Goal: Information Seeking & Learning: Learn about a topic

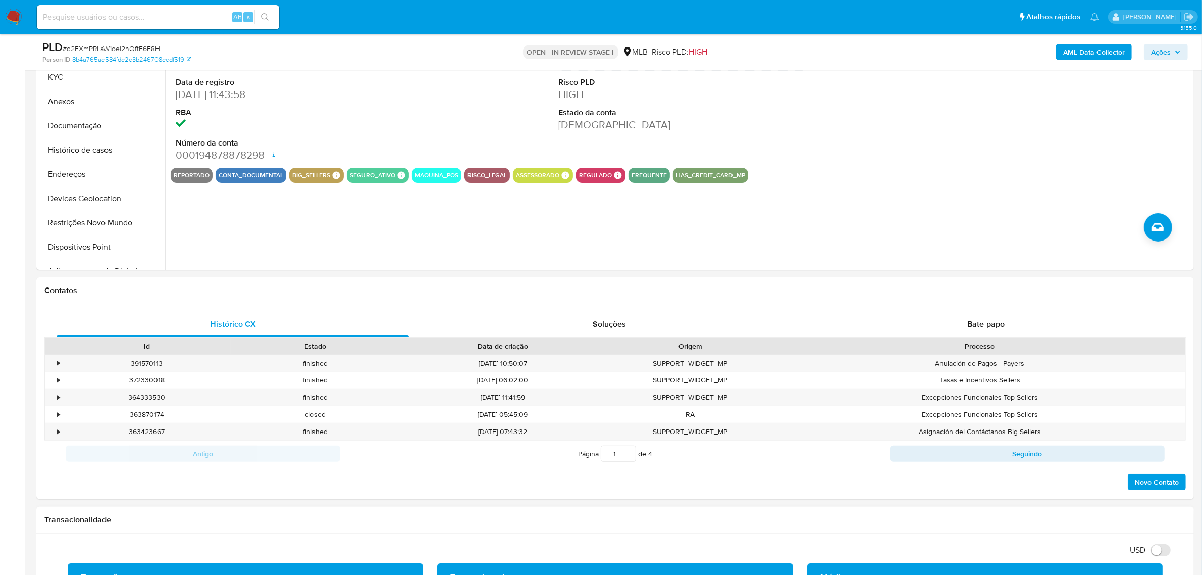
scroll to position [126, 0]
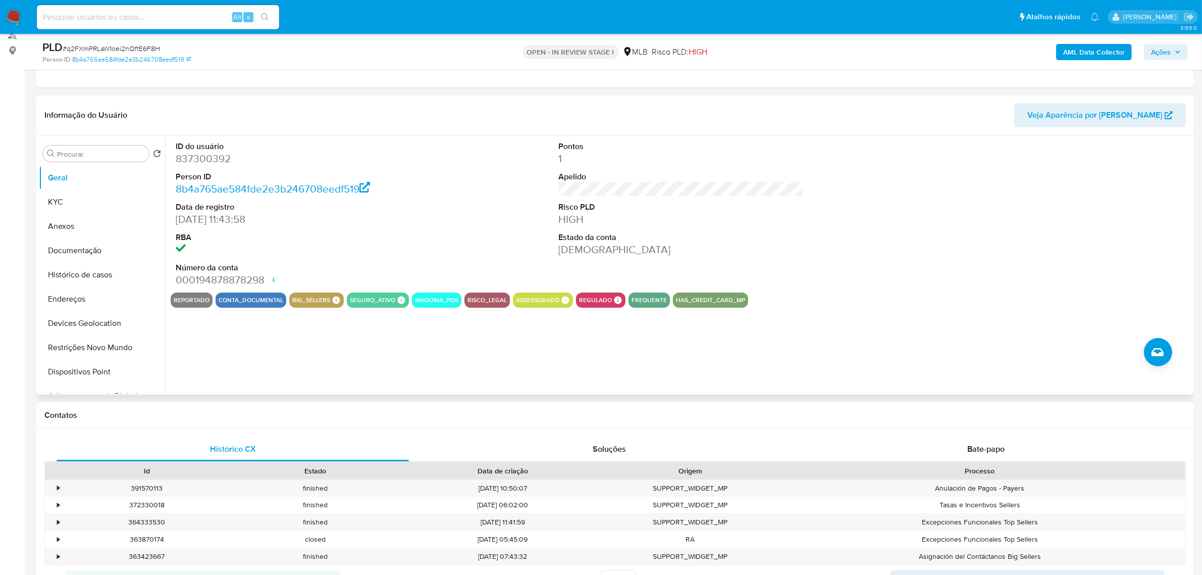
click at [190, 157] on dd "837300392" at bounding box center [298, 159] width 245 height 14
copy dd "837300392"
click at [464, 321] on div "ID do usuário 837300392 Person ID 8b4a765ae584fde2e3b246708eedf519 Data de regi…" at bounding box center [678, 265] width 1027 height 259
click at [77, 194] on button "KYC" at bounding box center [98, 202] width 118 height 24
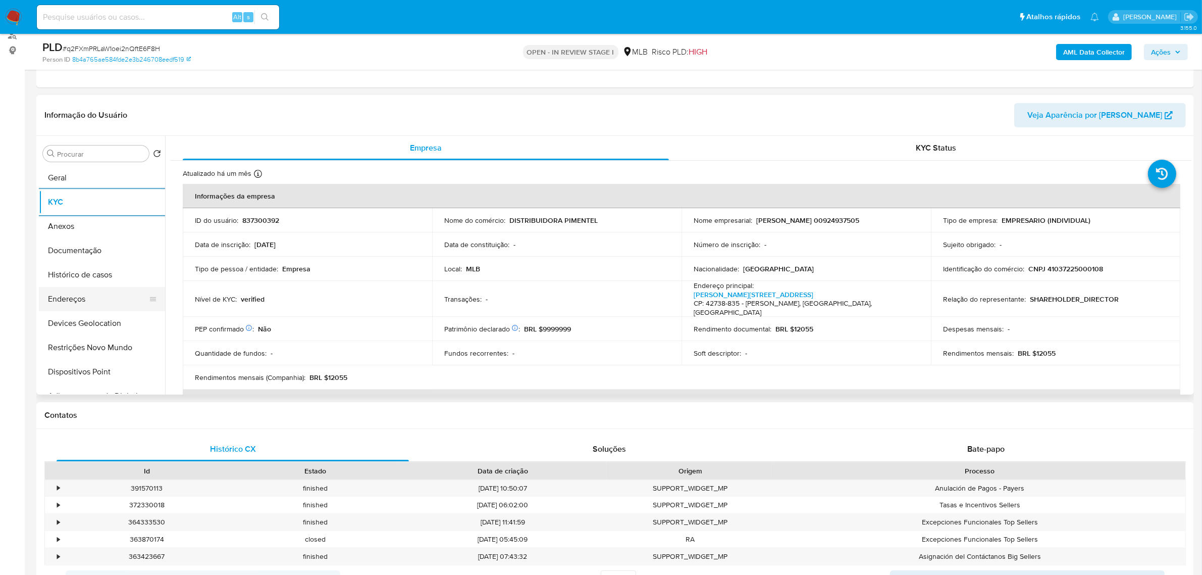
click at [96, 306] on button "Endereços" at bounding box center [98, 299] width 118 height 24
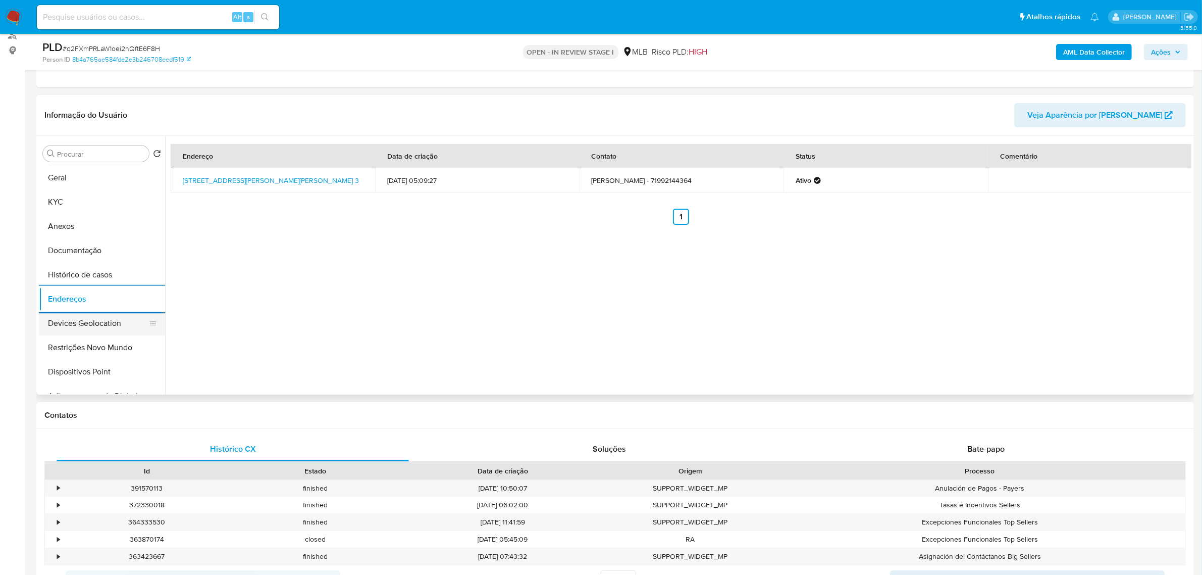
click at [60, 312] on button "Devices Geolocation" at bounding box center [98, 323] width 118 height 24
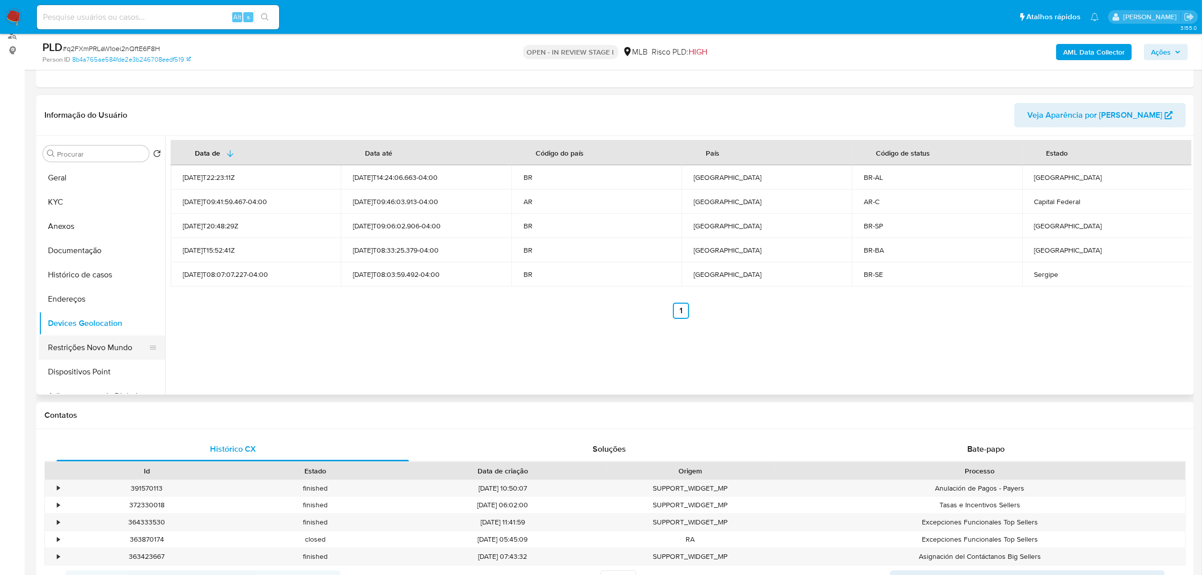
click at [90, 354] on button "Restrições Novo Mundo" at bounding box center [98, 347] width 118 height 24
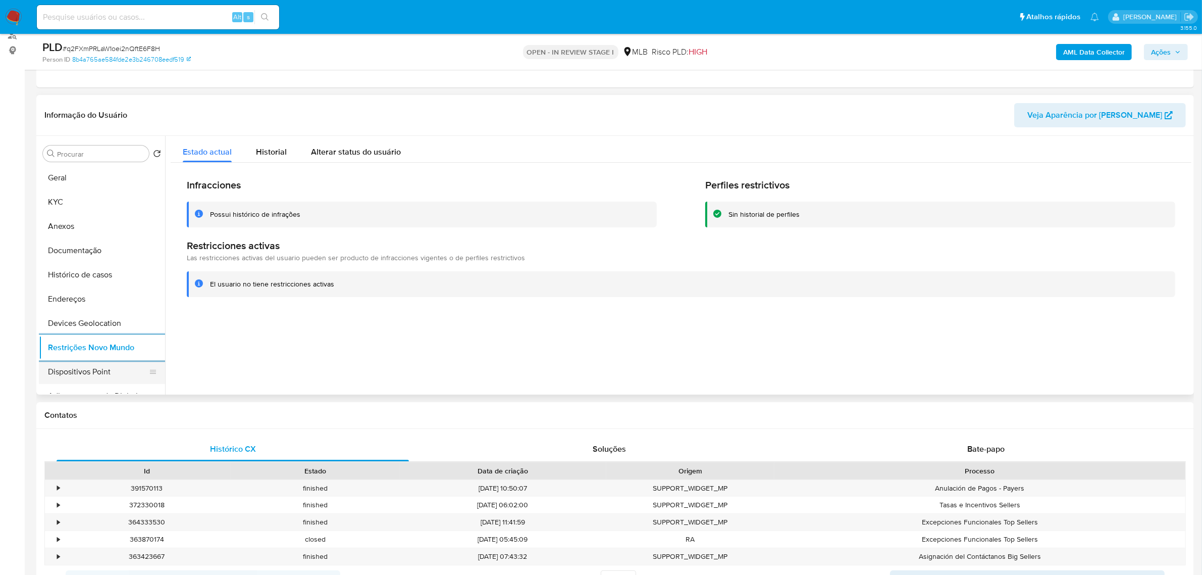
click at [113, 368] on button "Dispositivos Point" at bounding box center [98, 372] width 118 height 24
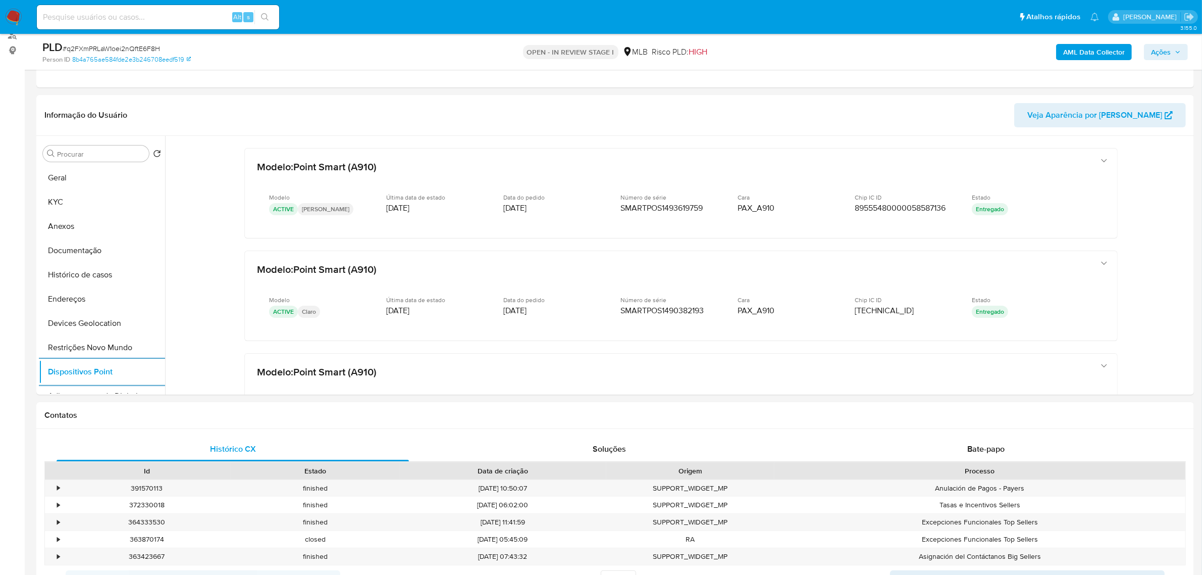
click at [1099, 57] on b "AML Data Collector" at bounding box center [1095, 52] width 62 height 16
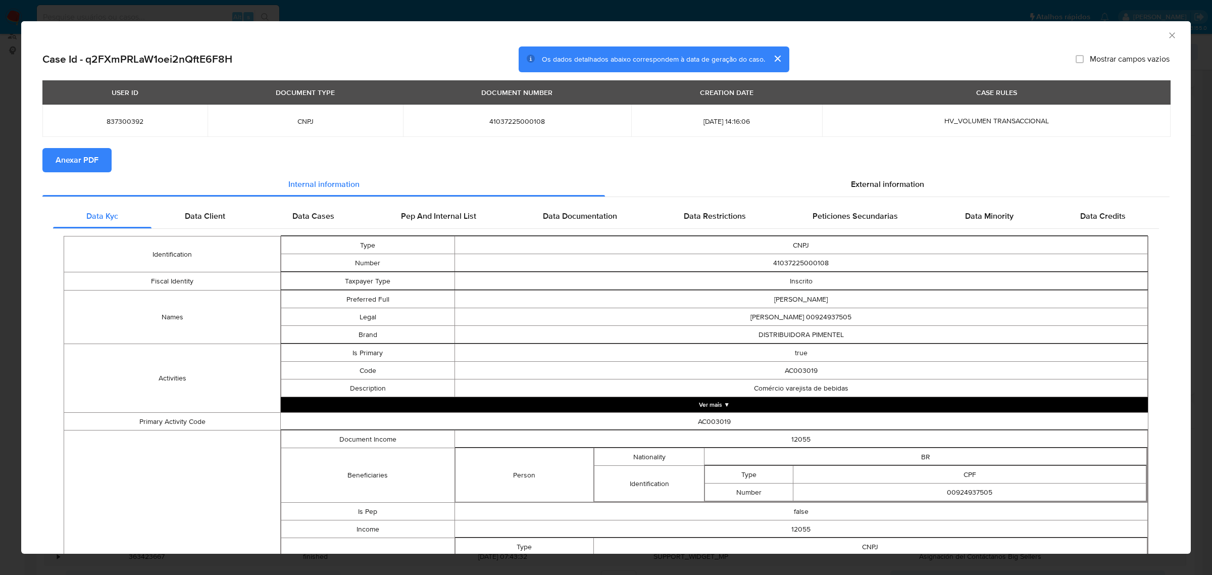
click at [99, 165] on button "Anexar PDF" at bounding box center [76, 160] width 69 height 24
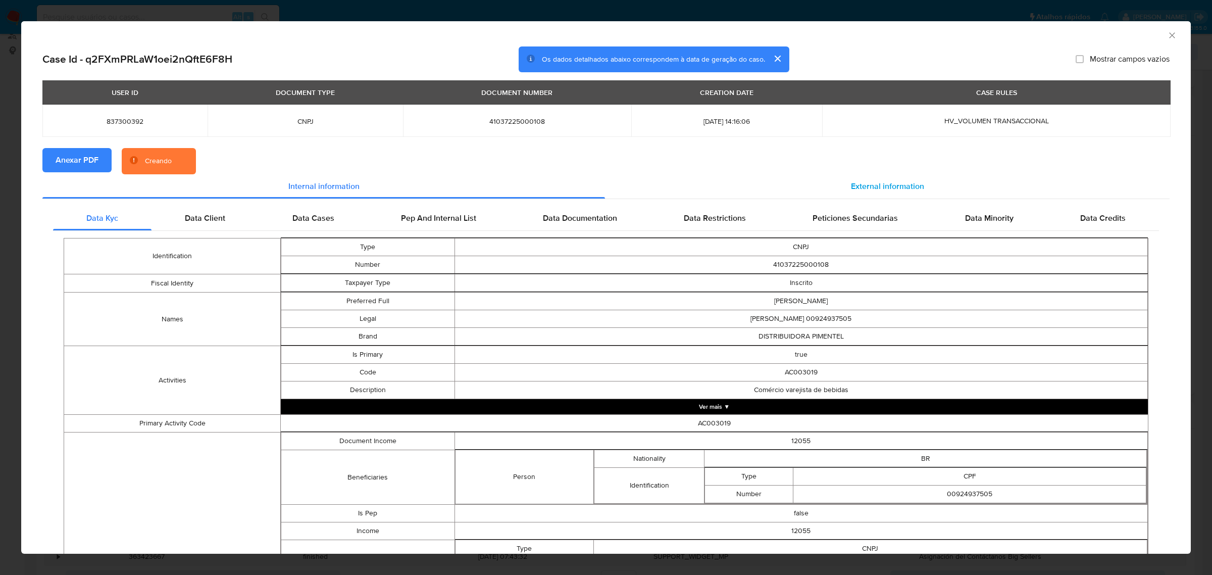
click at [873, 186] on span "External information" at bounding box center [887, 186] width 73 height 12
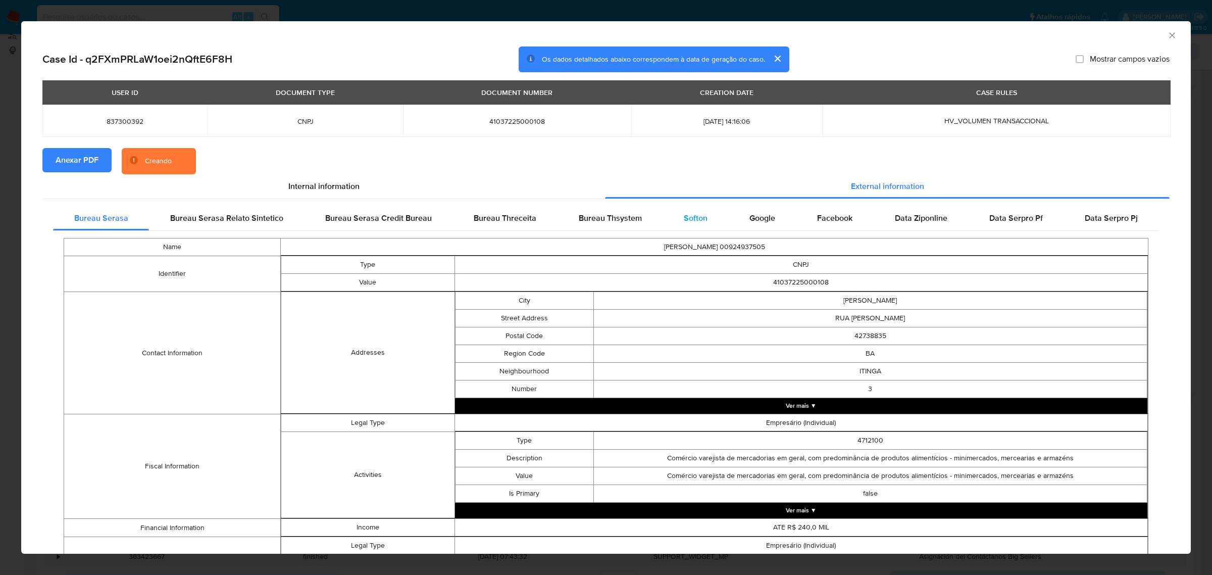
click at [675, 218] on div "Softon" at bounding box center [696, 218] width 66 height 24
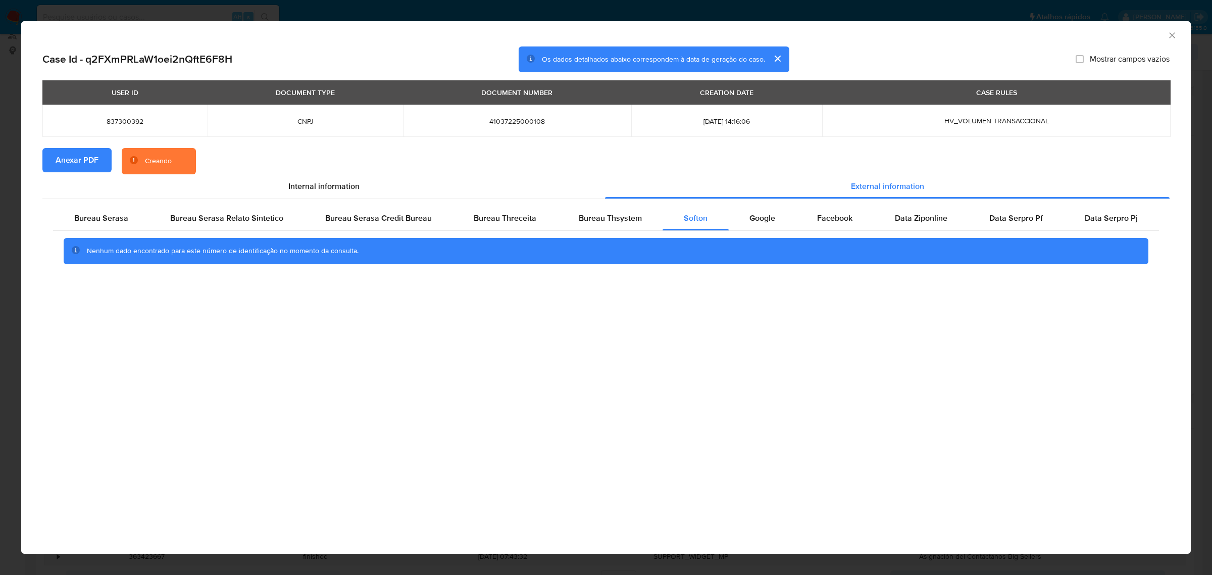
click at [644, 14] on div "AML Data Collector Case Id - q2FXmPRLaW1oei2nQftE6F8H Os dados detalhados abaix…" at bounding box center [606, 287] width 1212 height 575
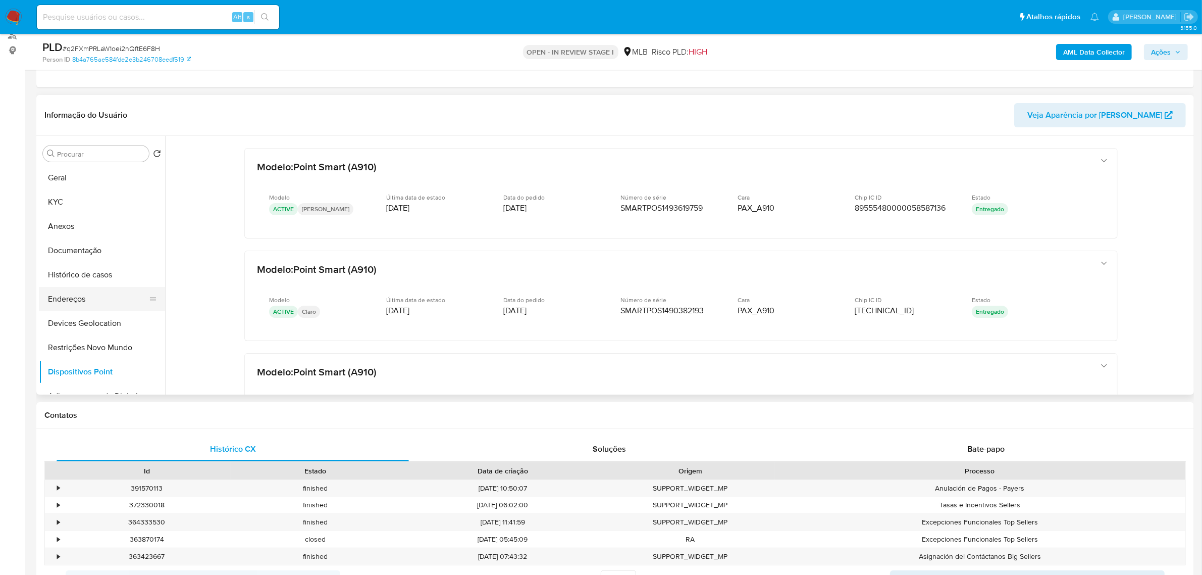
click at [77, 291] on button "Endereços" at bounding box center [98, 299] width 118 height 24
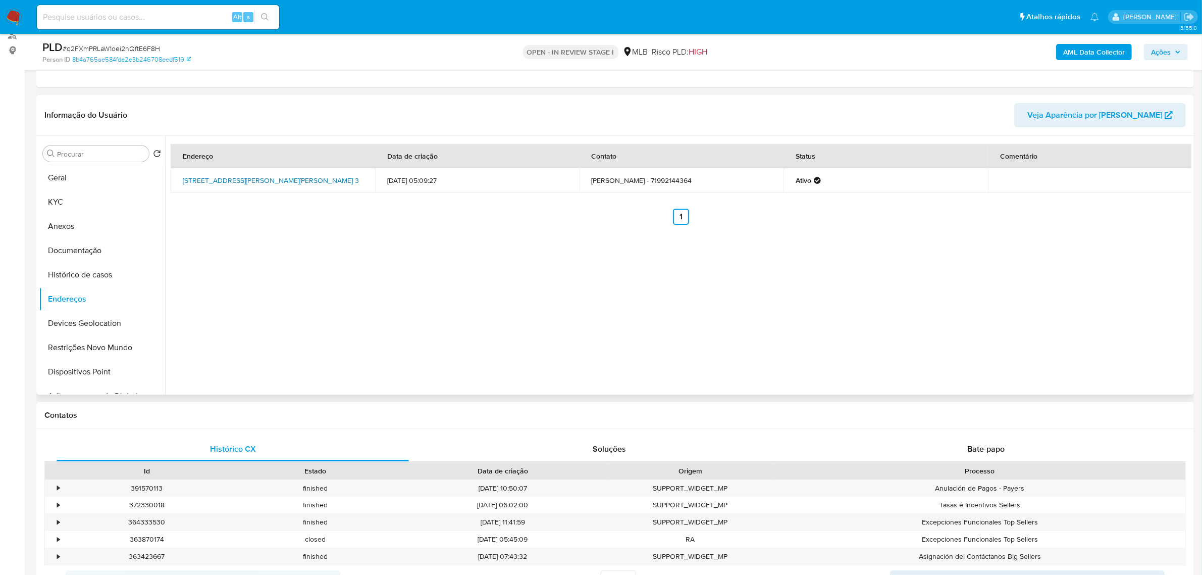
drag, startPoint x: 177, startPoint y: 173, endPoint x: 214, endPoint y: 184, distance: 38.5
click at [214, 184] on td "Rua Castor J Barbosa 3, Lauro De Freitas, Bahia, 42738835, Brasil 3" at bounding box center [273, 180] width 205 height 24
copy link "Rua Castor J Barbosa 3, Lauro De Freitas, Bahia, 42738835"
click at [209, 185] on link "Rua Castor J Barbosa 3, Lauro De Freitas, Bahia, 42738835, Brasil 3" at bounding box center [271, 180] width 176 height 10
click at [62, 204] on button "KYC" at bounding box center [98, 202] width 118 height 24
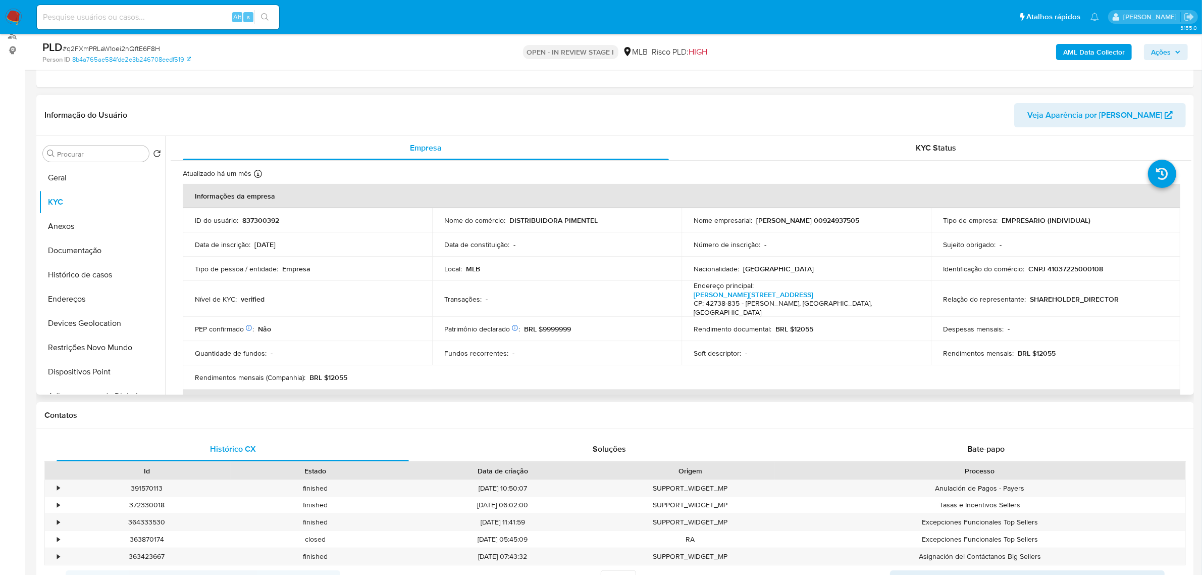
click at [1095, 268] on p "CNPJ 41037225000108" at bounding box center [1066, 268] width 75 height 9
copy p "41037225000108"
click at [1071, 275] on td "Identificação do comércio : CNPJ 41037225000108" at bounding box center [1055, 269] width 249 height 24
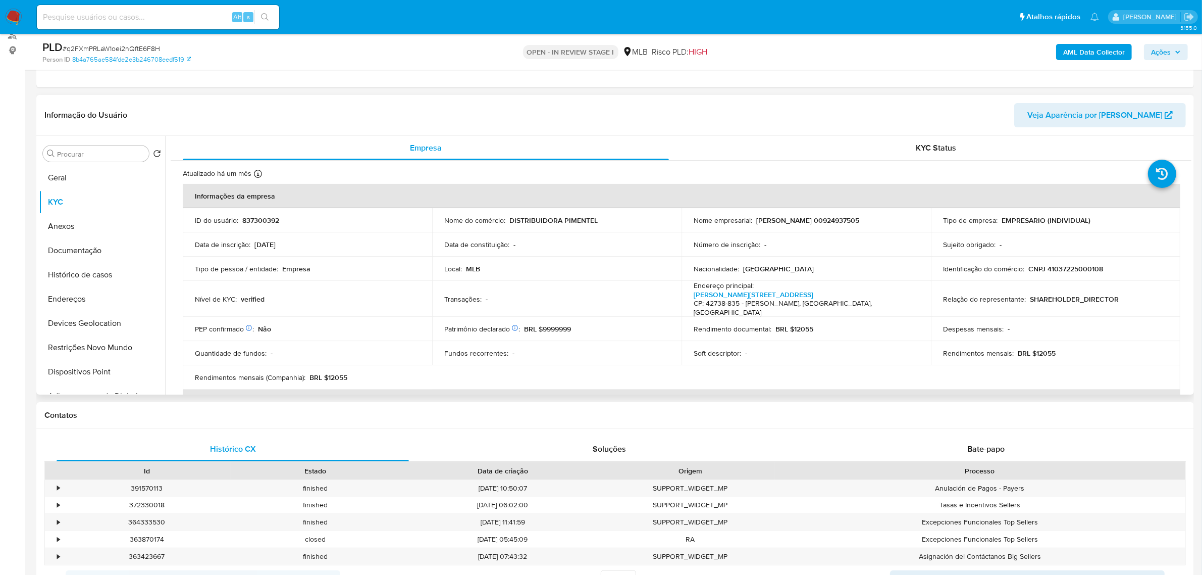
click at [1072, 271] on p "CNPJ 41037225000108" at bounding box center [1066, 268] width 75 height 9
copy p "41037225000108"
click at [1089, 271] on p "CNPJ 41037225000108" at bounding box center [1066, 268] width 75 height 9
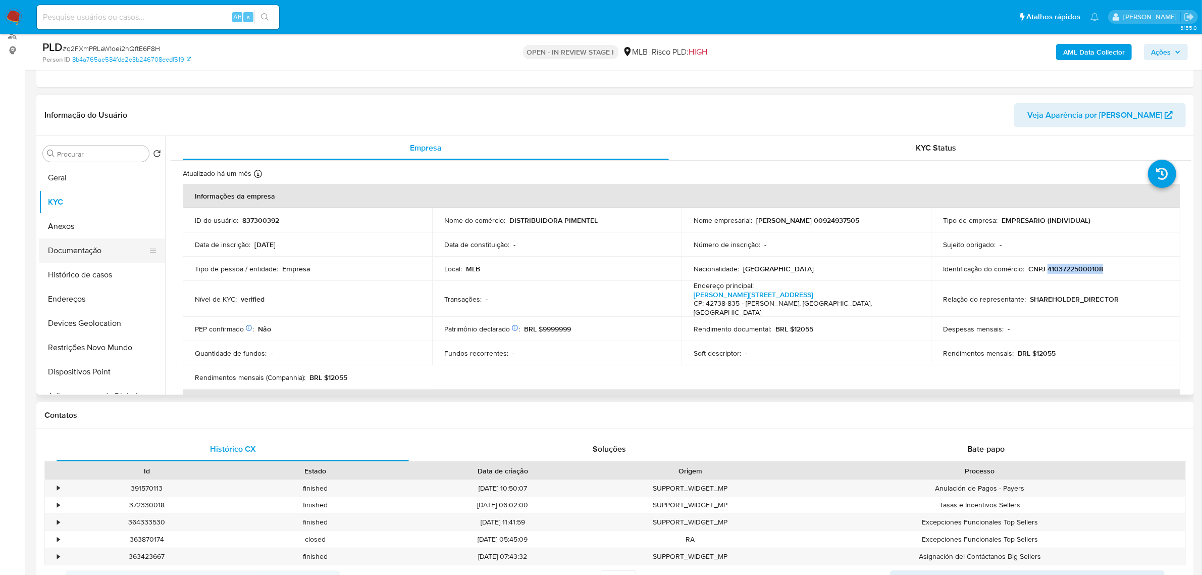
click at [110, 253] on button "Documentação" at bounding box center [98, 250] width 118 height 24
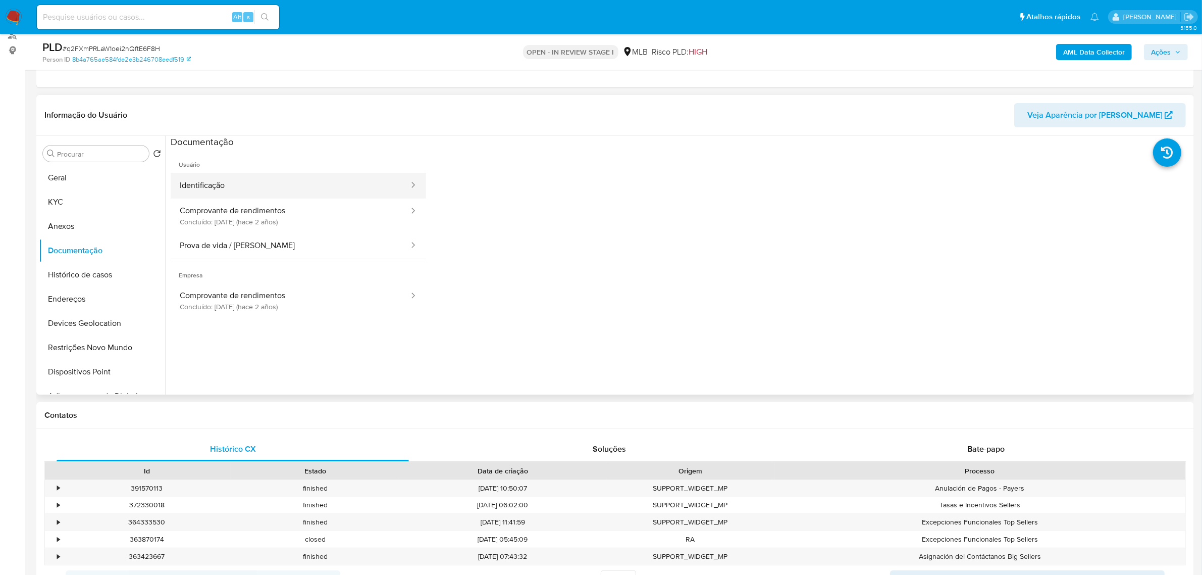
click at [324, 180] on button "Identificação" at bounding box center [290, 186] width 239 height 26
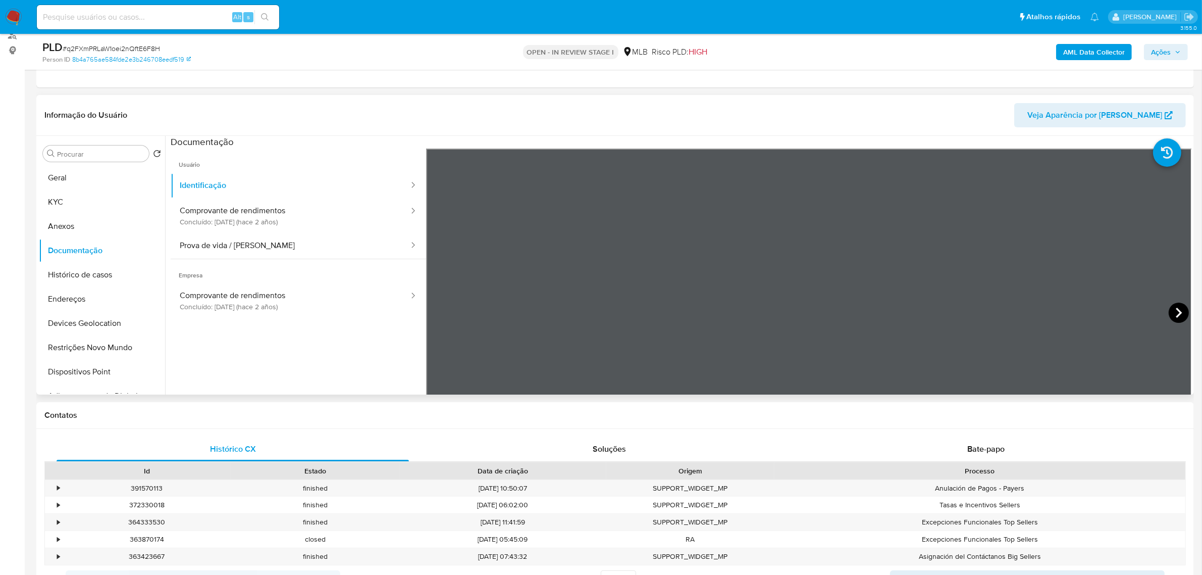
click at [1171, 312] on icon at bounding box center [1179, 313] width 20 height 20
click at [479, 295] on div "Procurar Retornar ao pedido padrão Geral KYC Anexos Documentação Histórico de c…" at bounding box center [615, 265] width 1153 height 259
click at [442, 311] on icon at bounding box center [439, 313] width 20 height 20
click at [52, 192] on button "KYC" at bounding box center [98, 202] width 118 height 24
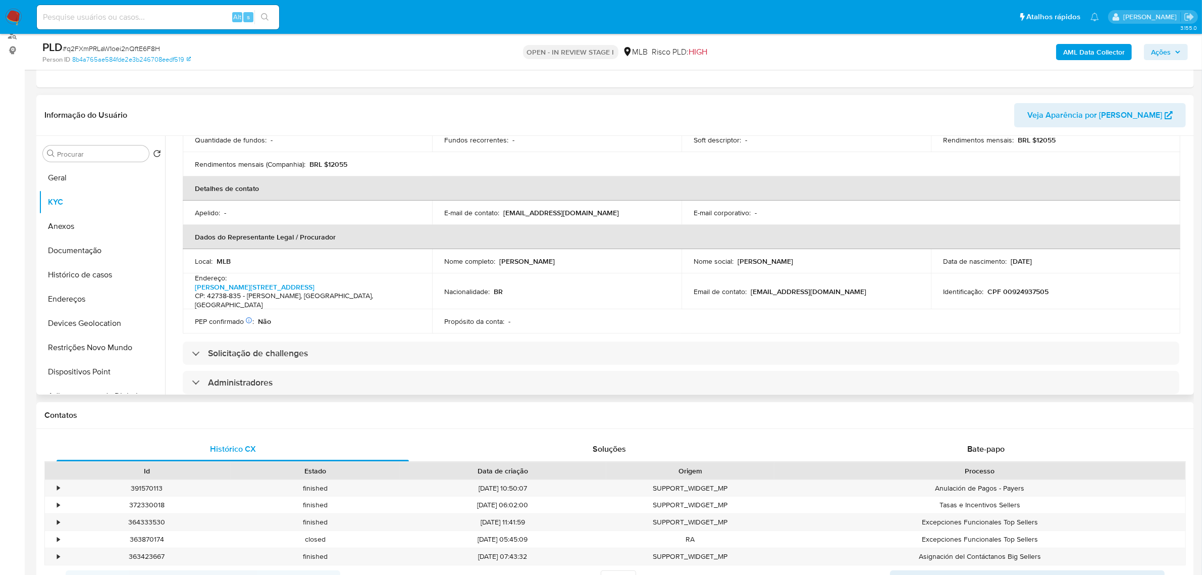
scroll to position [253, 0]
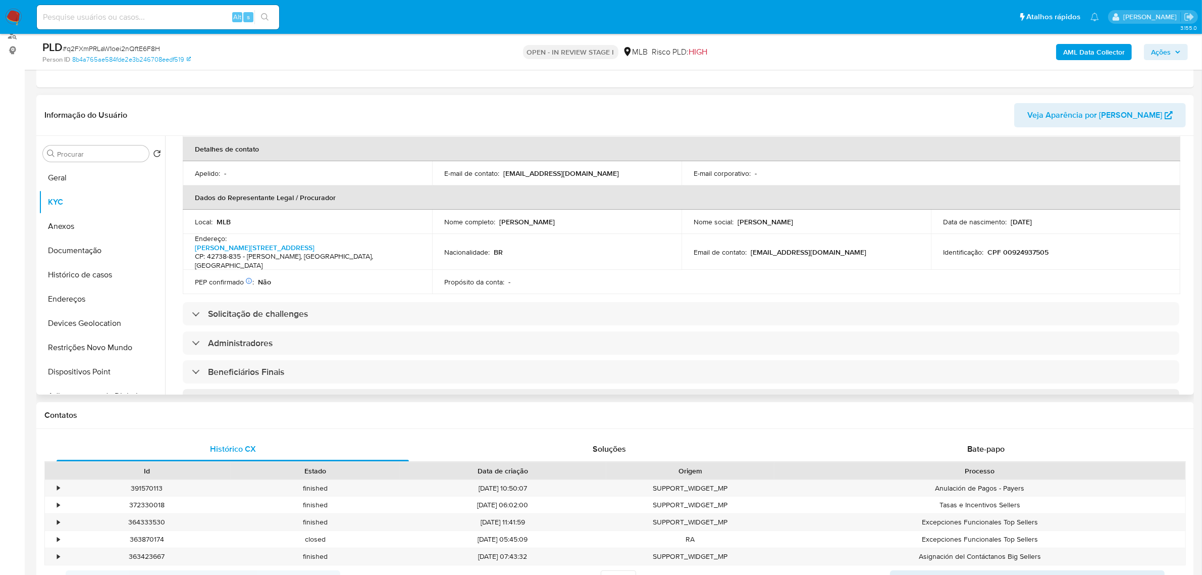
drag, startPoint x: 498, startPoint y: 211, endPoint x: 606, endPoint y: 212, distance: 107.6
click at [606, 217] on div "Nome completo : Aercio Pimentel de Souza" at bounding box center [556, 221] width 225 height 9
copy p "Aercio Pimentel de Souza"
click at [1023, 247] on p "CPF 00924937505" at bounding box center [1018, 251] width 61 height 9
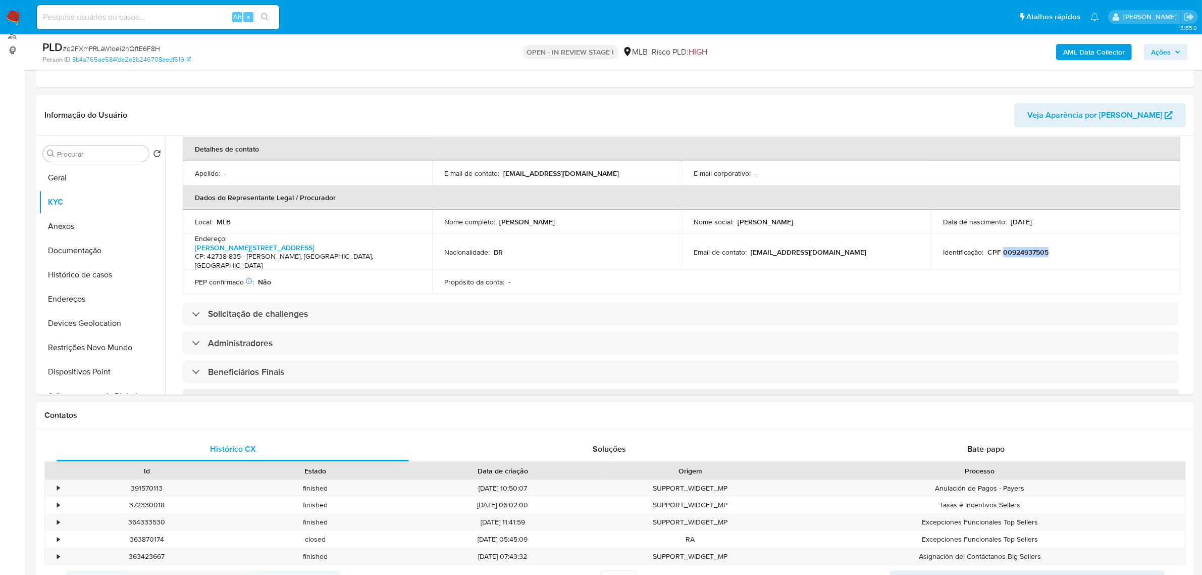
copy p "00924937505"
click at [107, 258] on button "Documentação" at bounding box center [98, 250] width 118 height 24
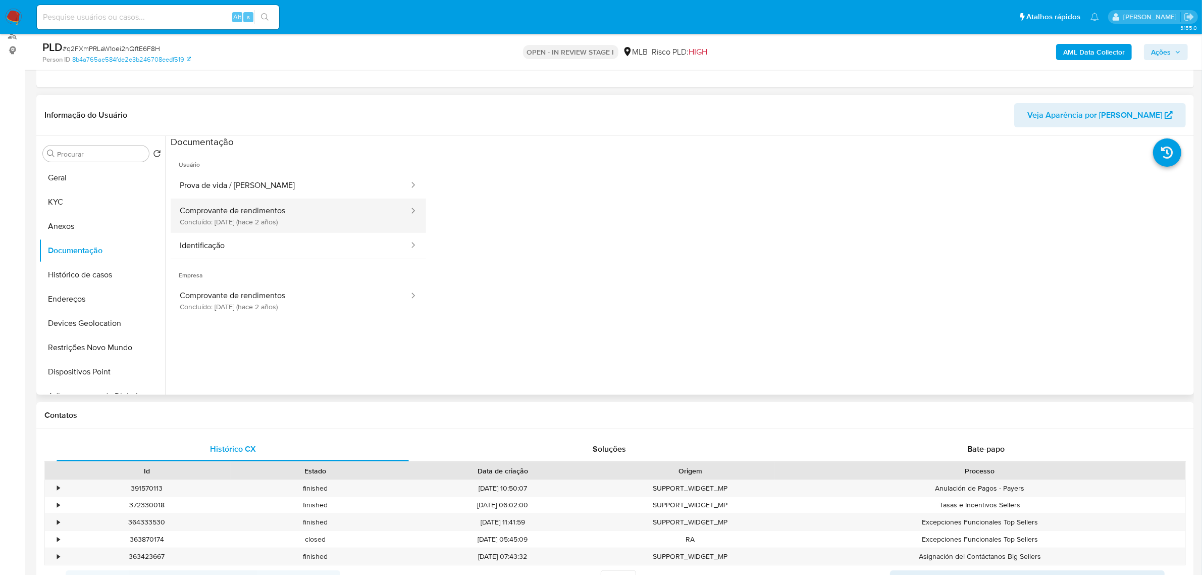
click at [284, 225] on button "Comprovante de rendimentos Concluído: 16/06/2023 (hace 2 años)" at bounding box center [290, 215] width 239 height 34
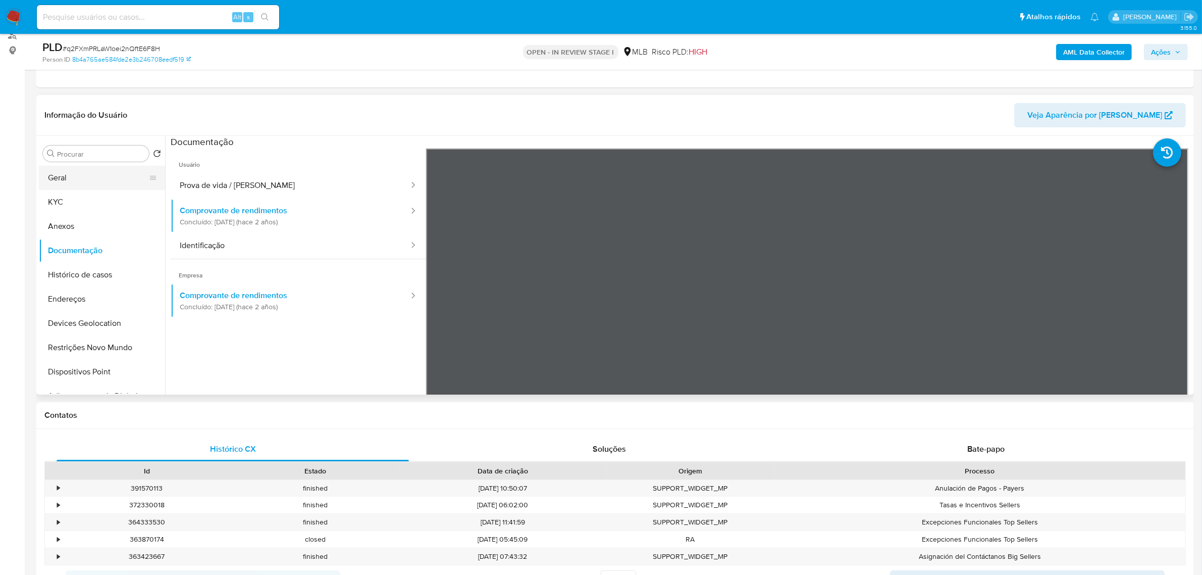
click at [57, 180] on button "Geral" at bounding box center [98, 178] width 118 height 24
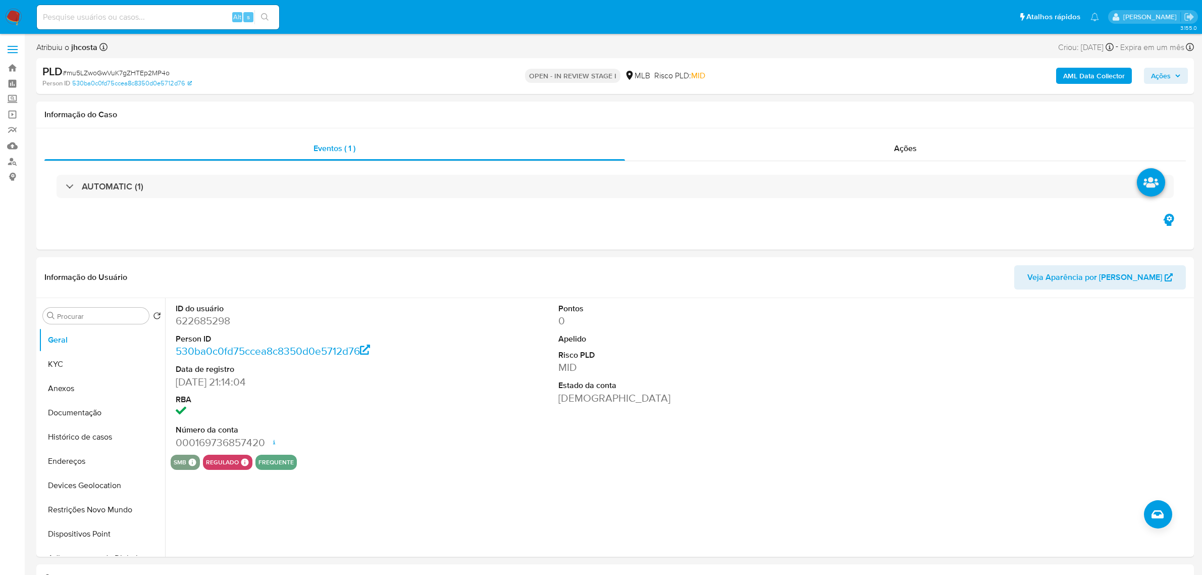
select select "10"
click at [480, 172] on div "AUTOMATIC (1)" at bounding box center [615, 186] width 1142 height 51
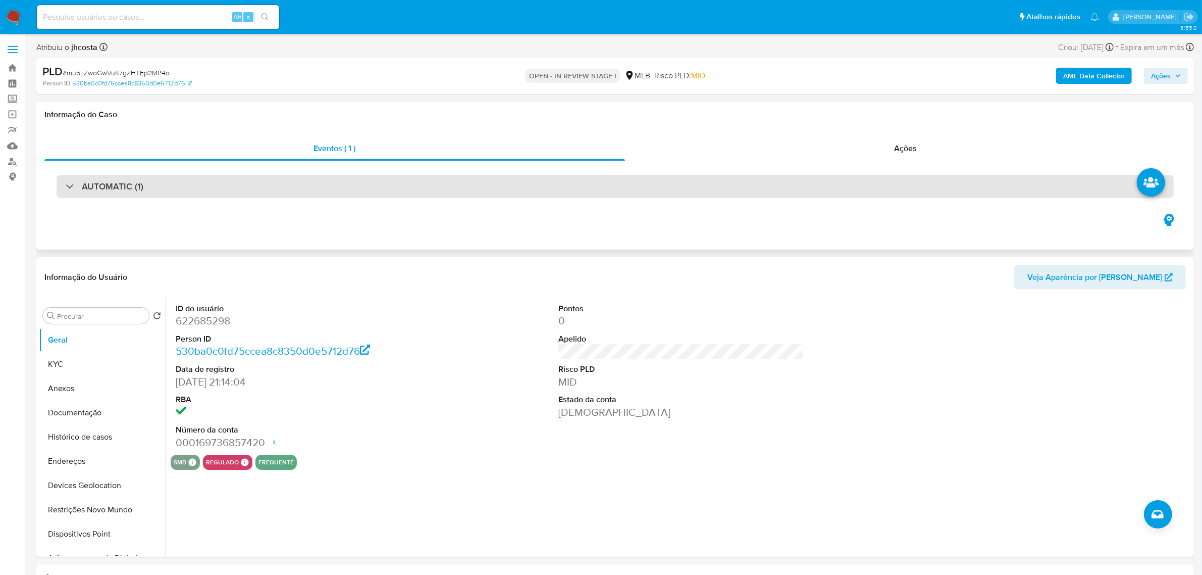
click at [482, 182] on div "AUTOMATIC (1)" at bounding box center [616, 186] width 1118 height 23
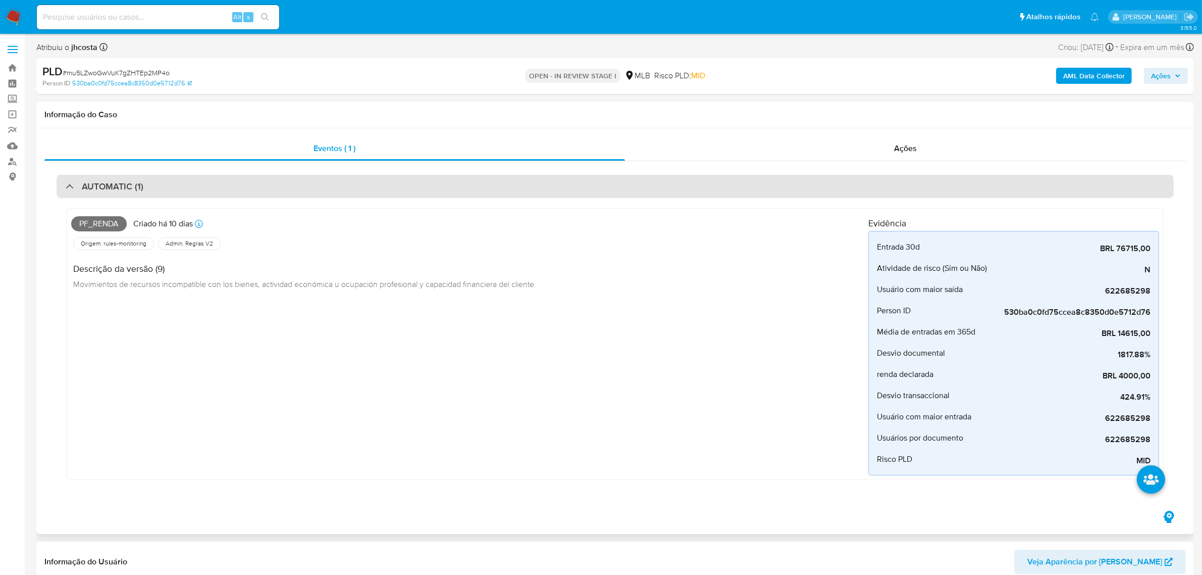
click at [482, 182] on div "AUTOMATIC (1)" at bounding box center [616, 186] width 1118 height 23
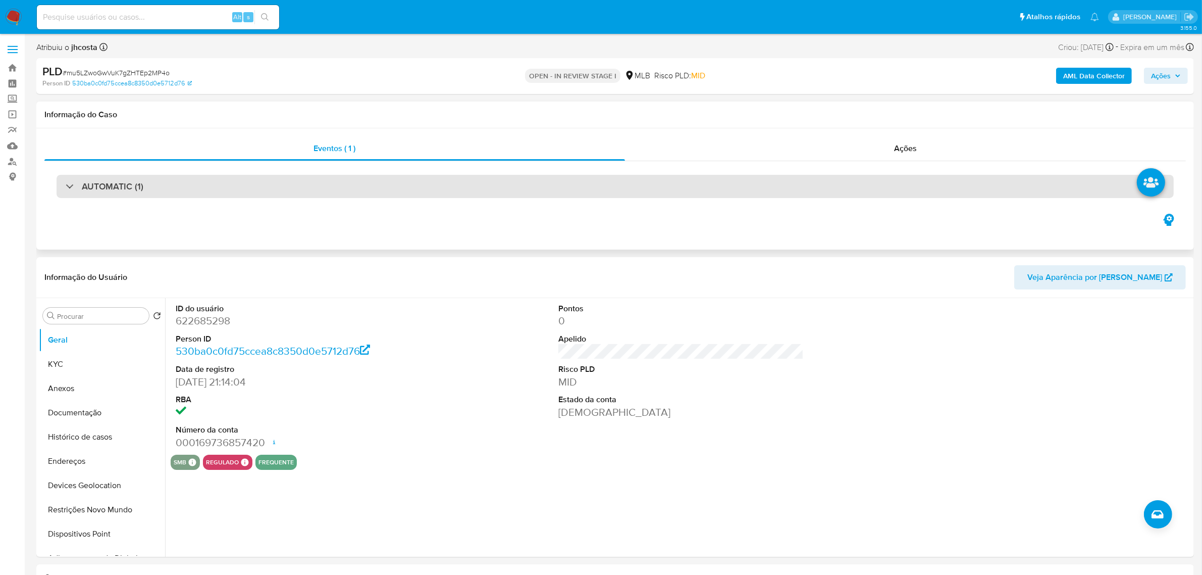
drag, startPoint x: 752, startPoint y: 0, endPoint x: 239, endPoint y: 175, distance: 542.7
click at [239, 173] on div "AUTOMATIC (1)" at bounding box center [615, 186] width 1142 height 51
click at [237, 183] on div "AUTOMATIC (1)" at bounding box center [616, 186] width 1118 height 23
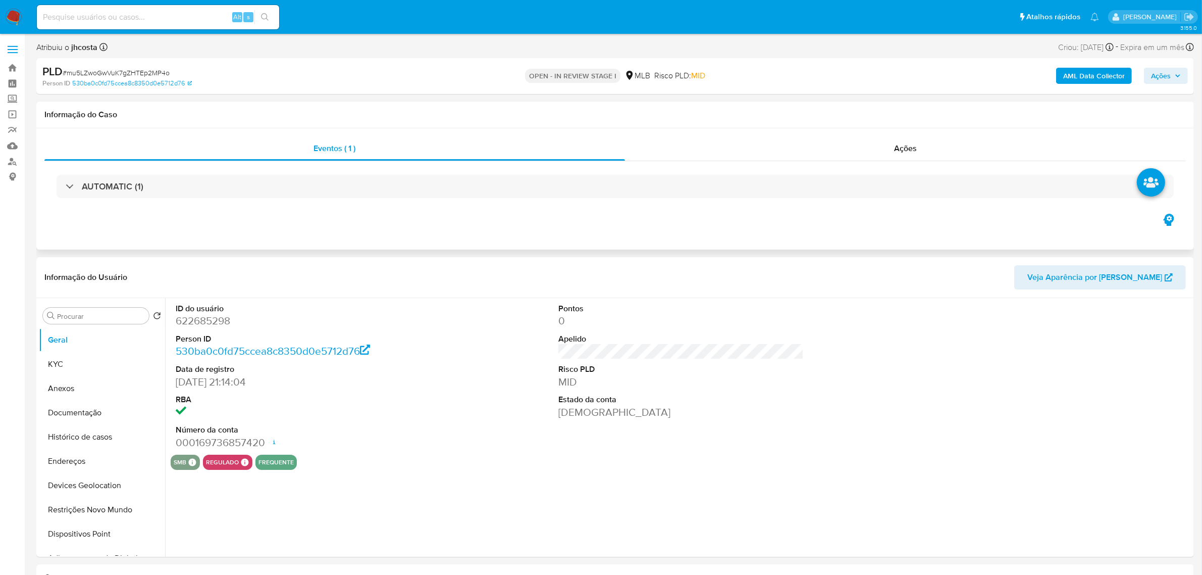
select select "10"
click at [180, 14] on input at bounding box center [158, 17] width 242 height 13
paste input "490633708"
type input "490633708"
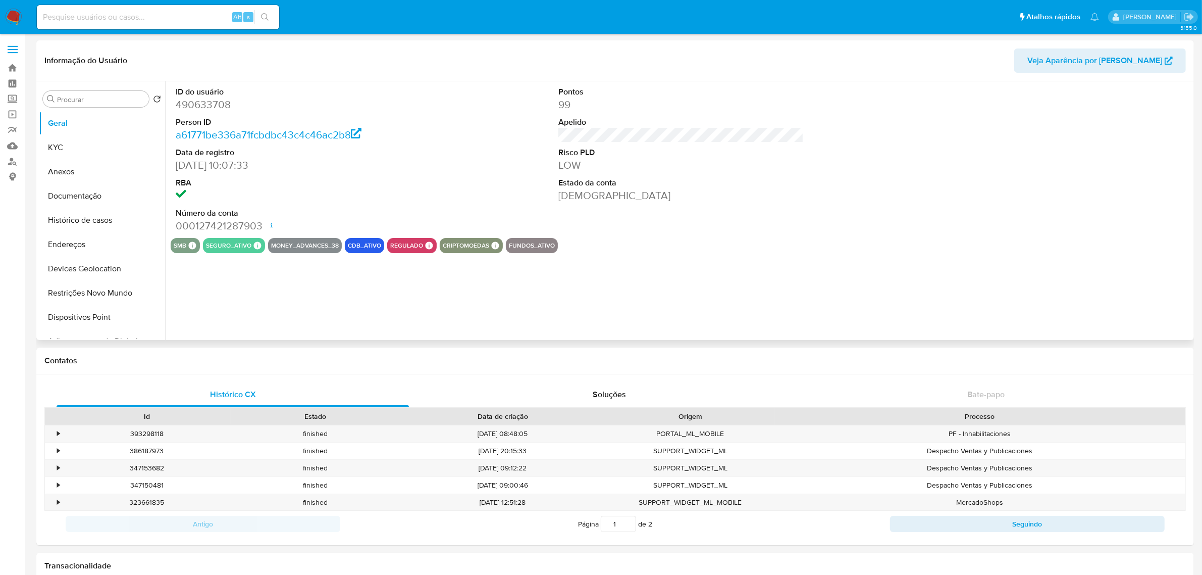
select select "10"
click at [77, 217] on button "Histórico de casos" at bounding box center [98, 220] width 118 height 24
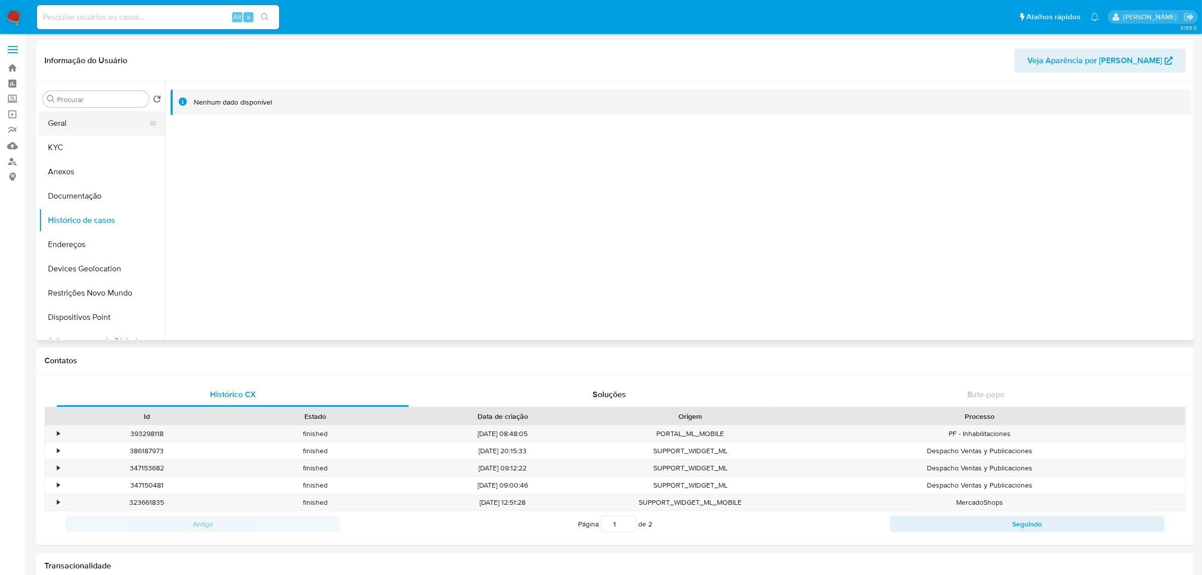
click at [74, 129] on button "Geral" at bounding box center [98, 123] width 118 height 24
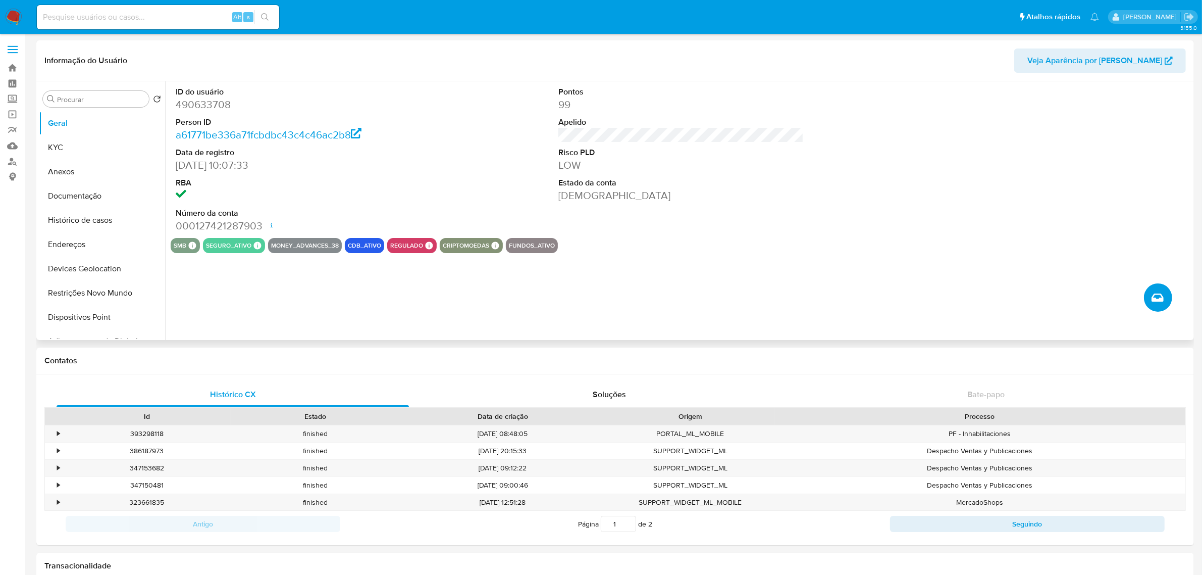
click at [1163, 306] on button "Criar caso manual" at bounding box center [1158, 297] width 28 height 28
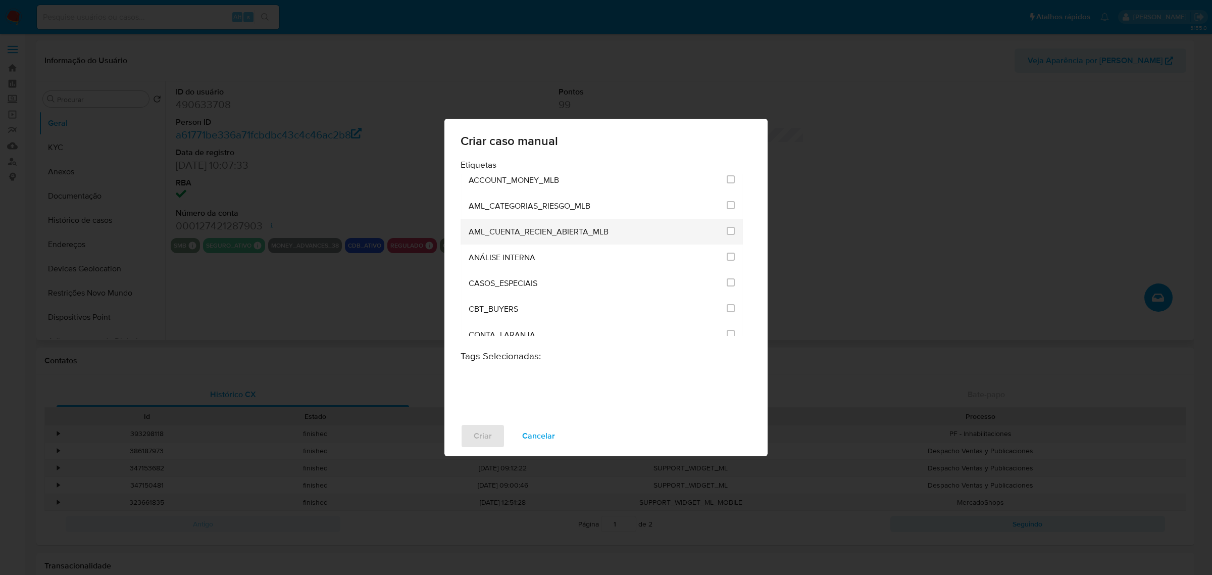
scroll to position [63, 0]
click at [727, 226] on input "1886" at bounding box center [731, 226] width 8 height 8
checkbox input "true"
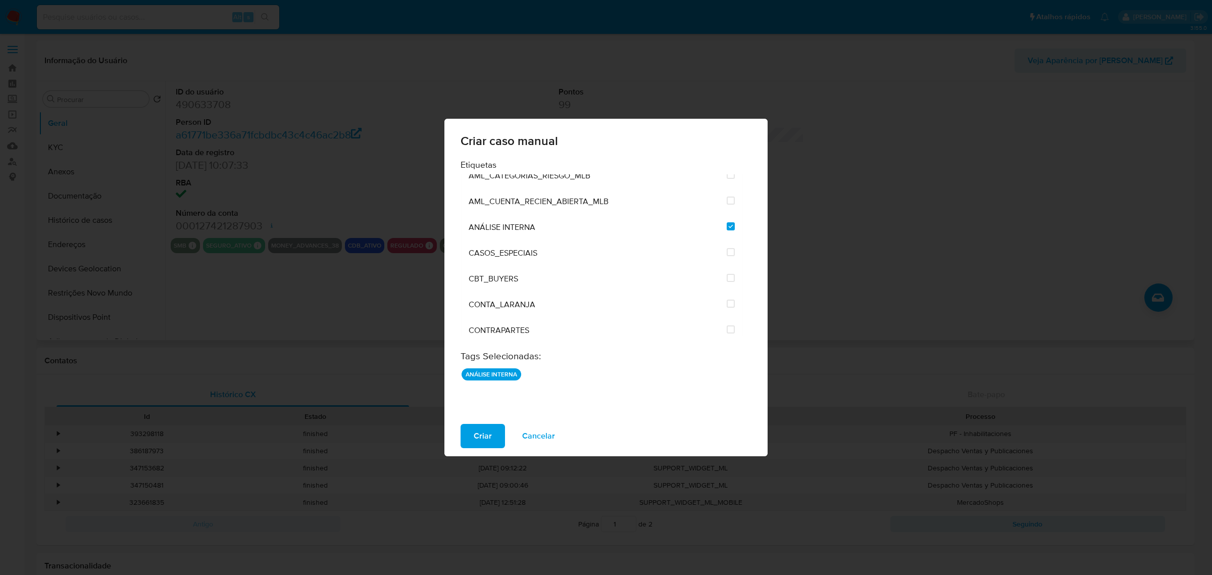
click at [484, 433] on span "Criar" at bounding box center [483, 436] width 18 height 22
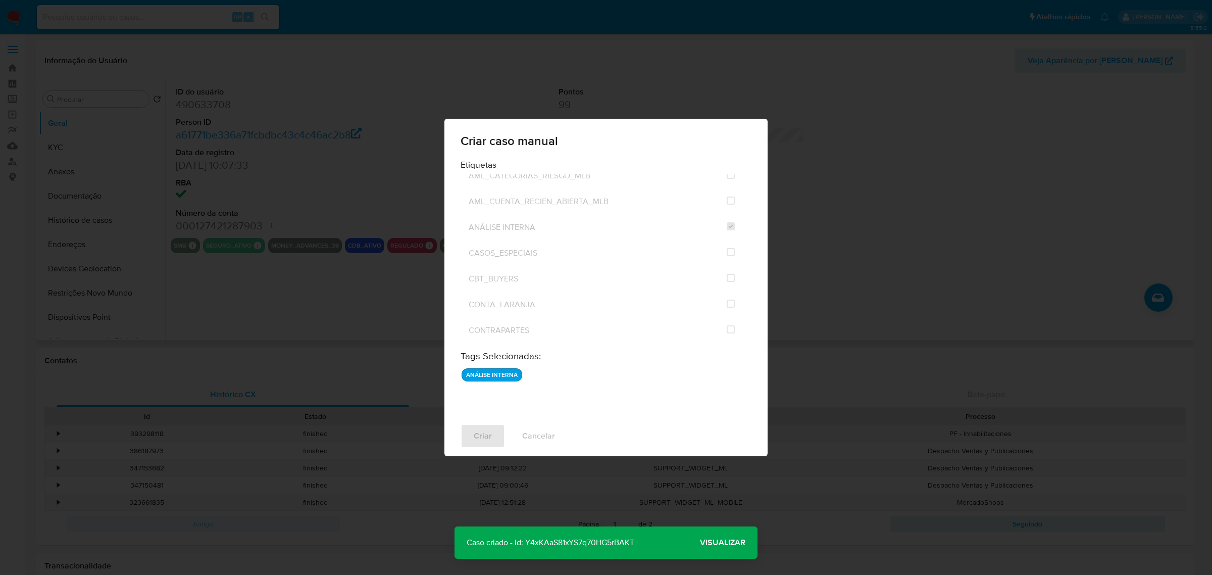
click at [722, 542] on span "Visualizar" at bounding box center [722, 542] width 45 height 0
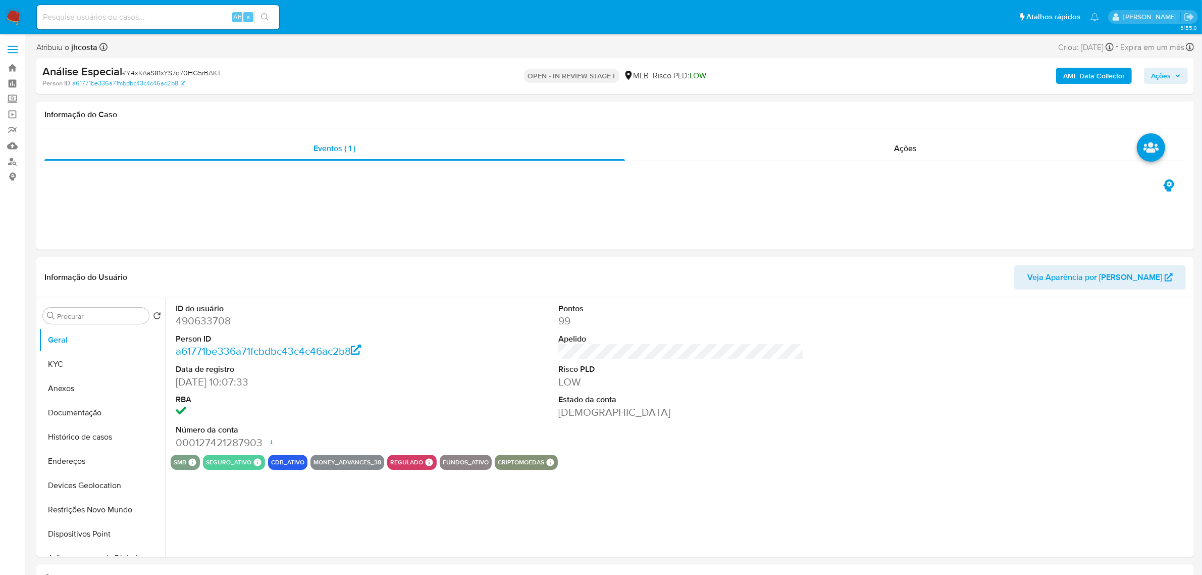
select select "10"
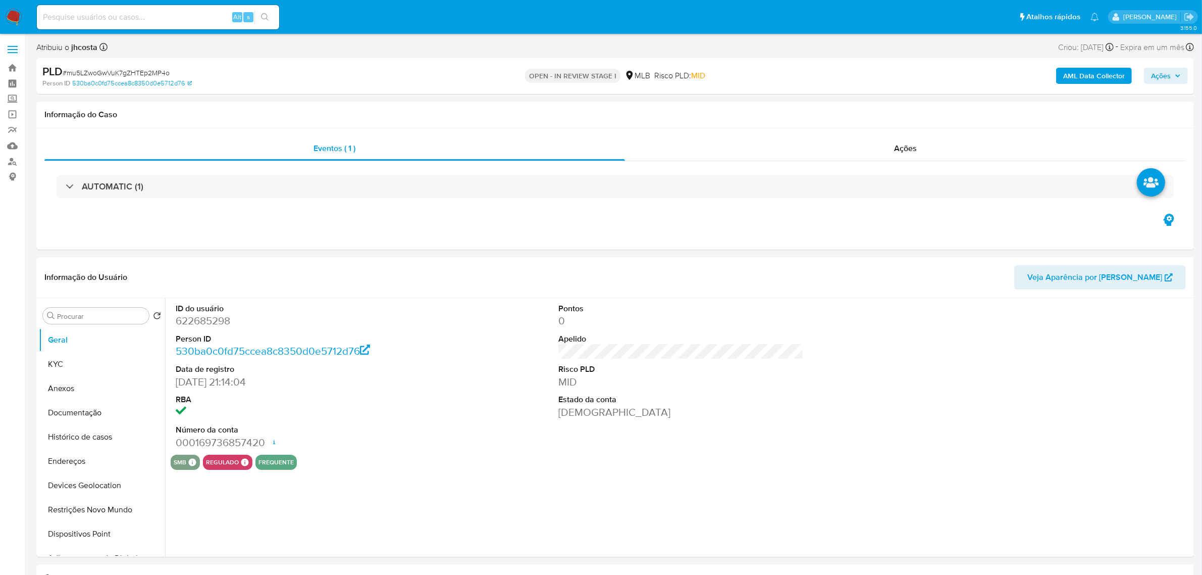
select select "10"
click at [133, 16] on input at bounding box center [158, 17] width 242 height 13
paste input "74304714"
type input "74304714"
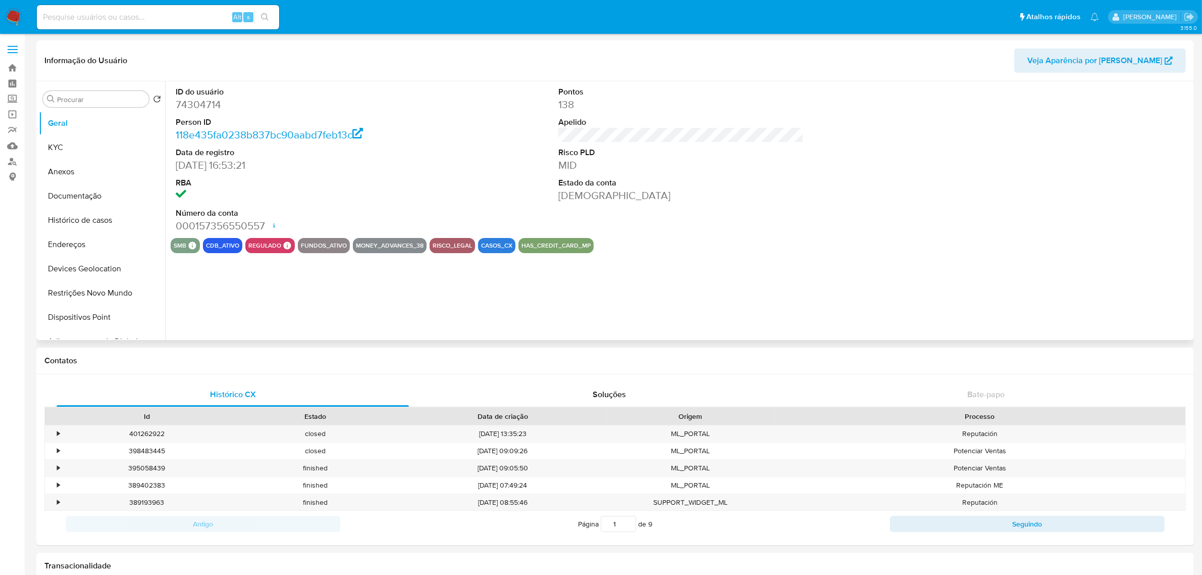
select select "10"
click at [1163, 299] on icon "Criar caso manual" at bounding box center [1158, 297] width 12 height 8
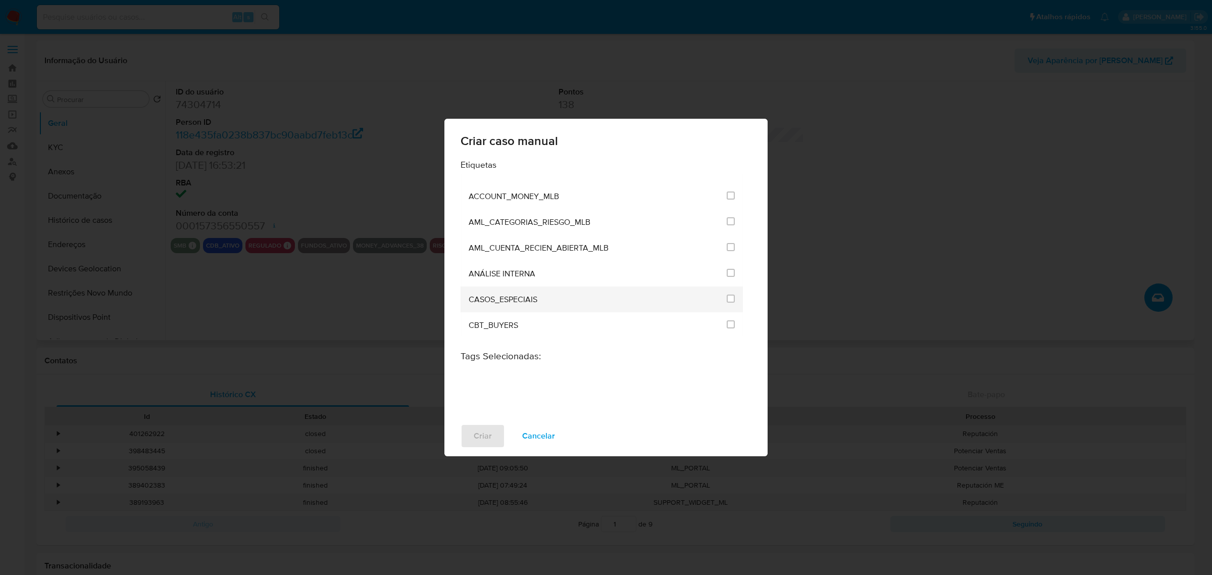
scroll to position [63, 0]
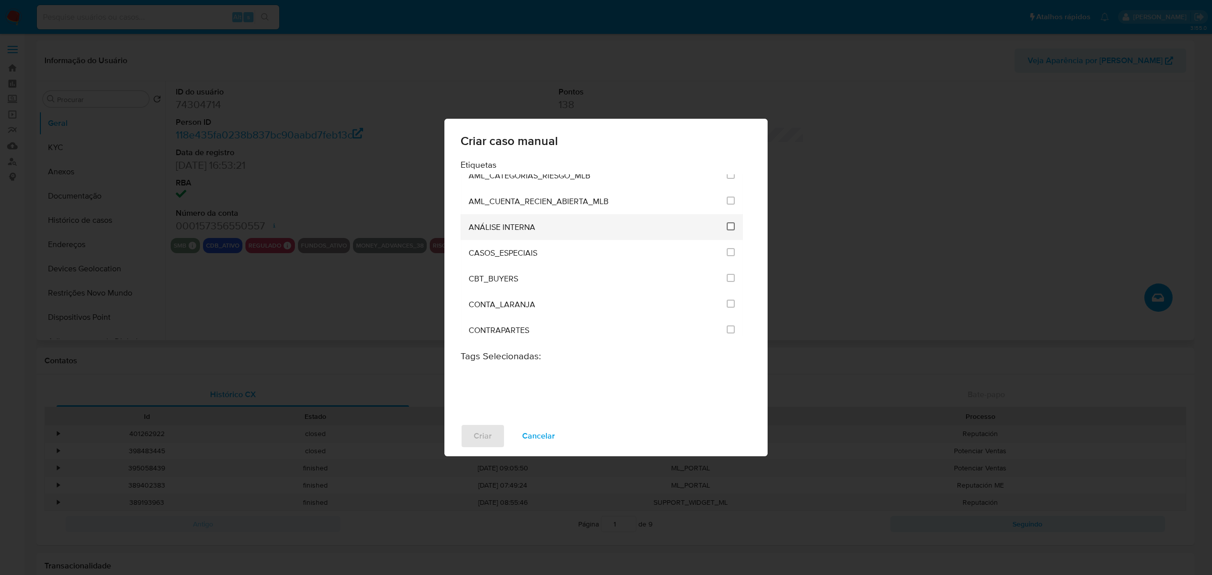
click at [728, 225] on input "1886" at bounding box center [731, 226] width 8 height 8
checkbox input "true"
click at [483, 433] on span "Criar" at bounding box center [483, 436] width 18 height 22
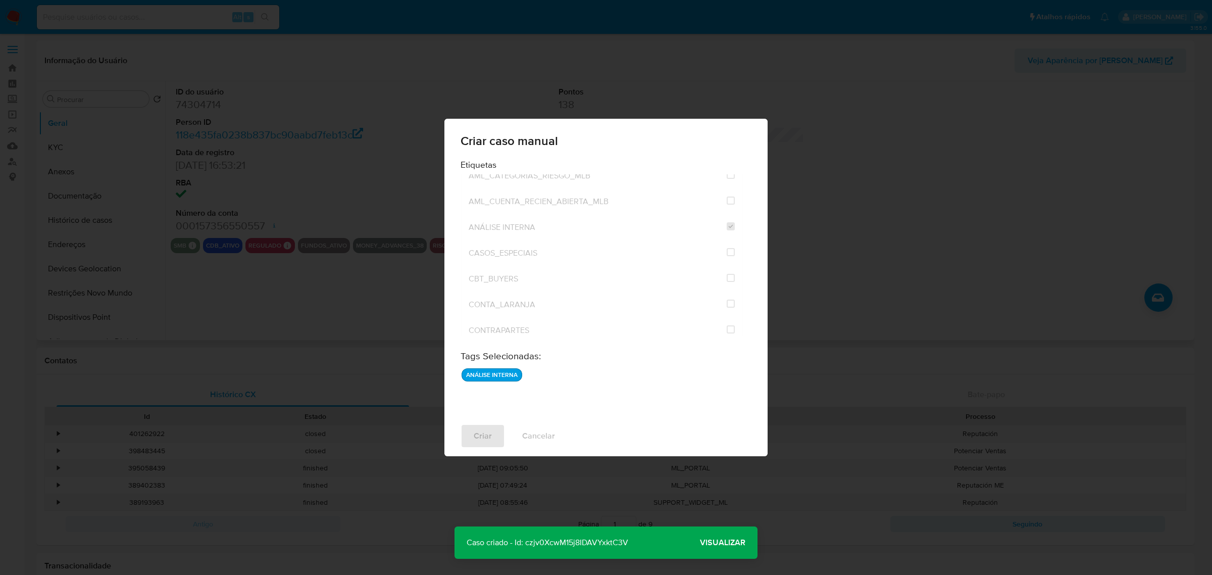
click at [727, 542] on span "Visualizar" at bounding box center [722, 542] width 45 height 0
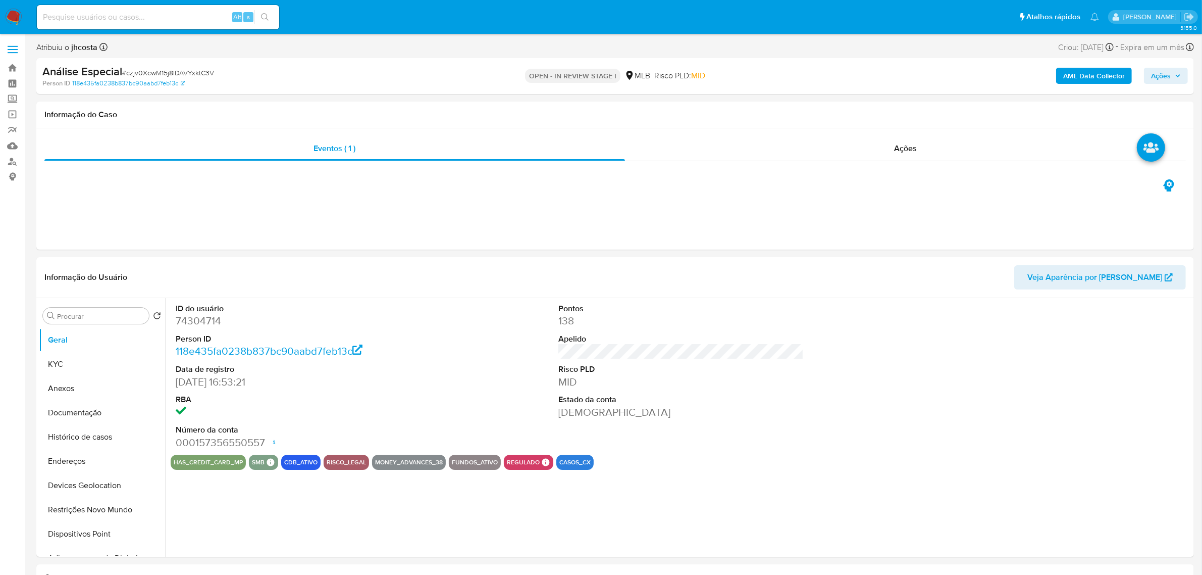
select select "10"
click at [101, 442] on button "Histórico de casos" at bounding box center [98, 437] width 118 height 24
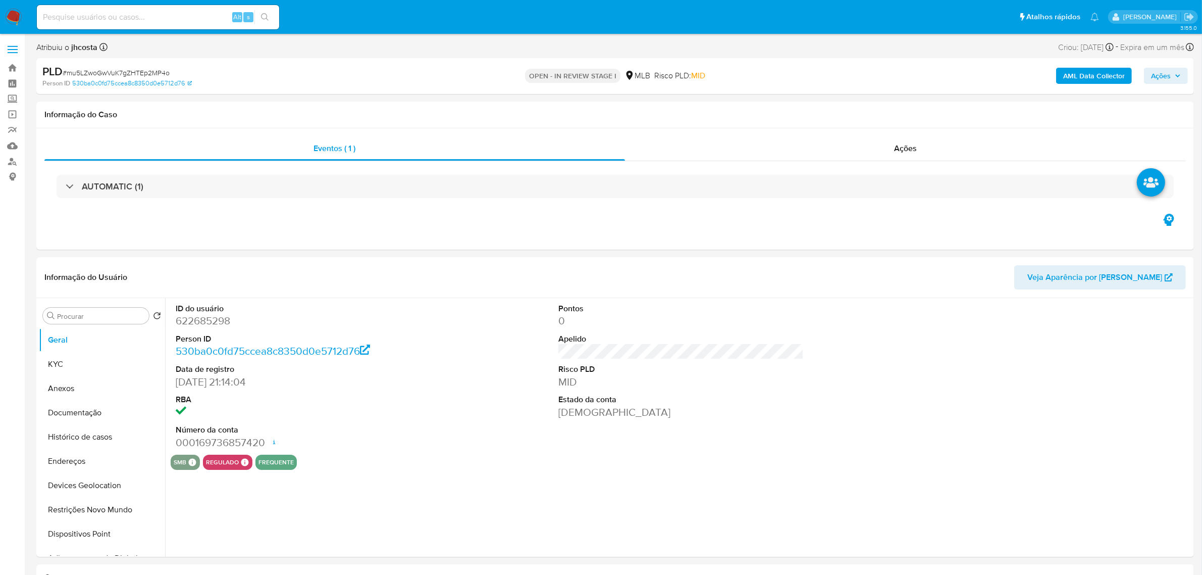
select select "10"
click at [183, 13] on input at bounding box center [158, 17] width 242 height 13
paste input "1052791993"
type input "1052791993"
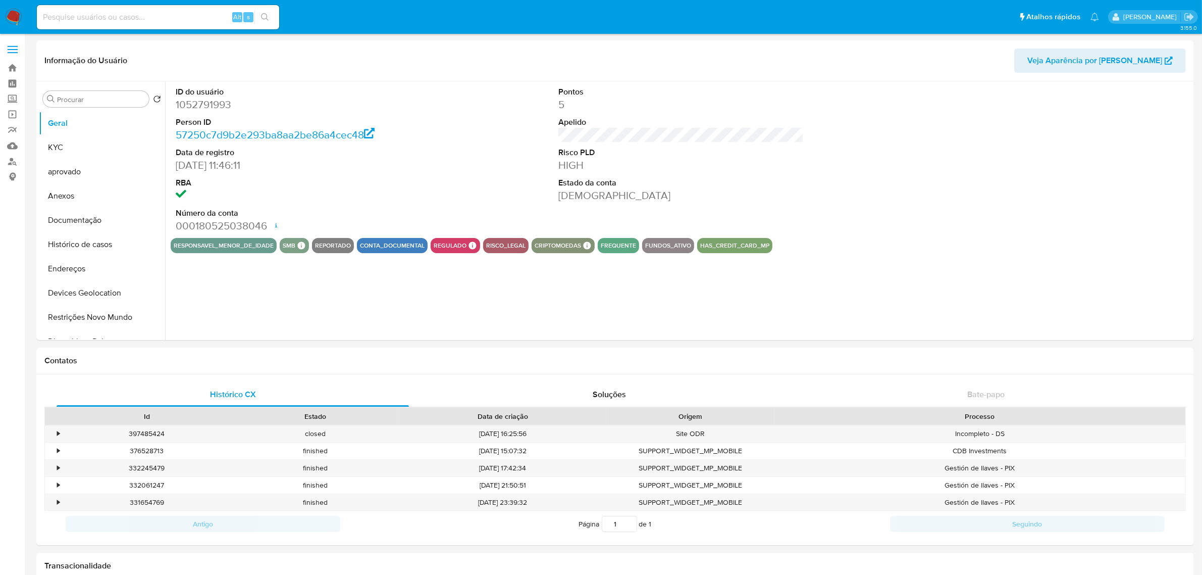
select select "10"
click at [1160, 293] on icon "Criar caso manual" at bounding box center [1158, 297] width 12 height 12
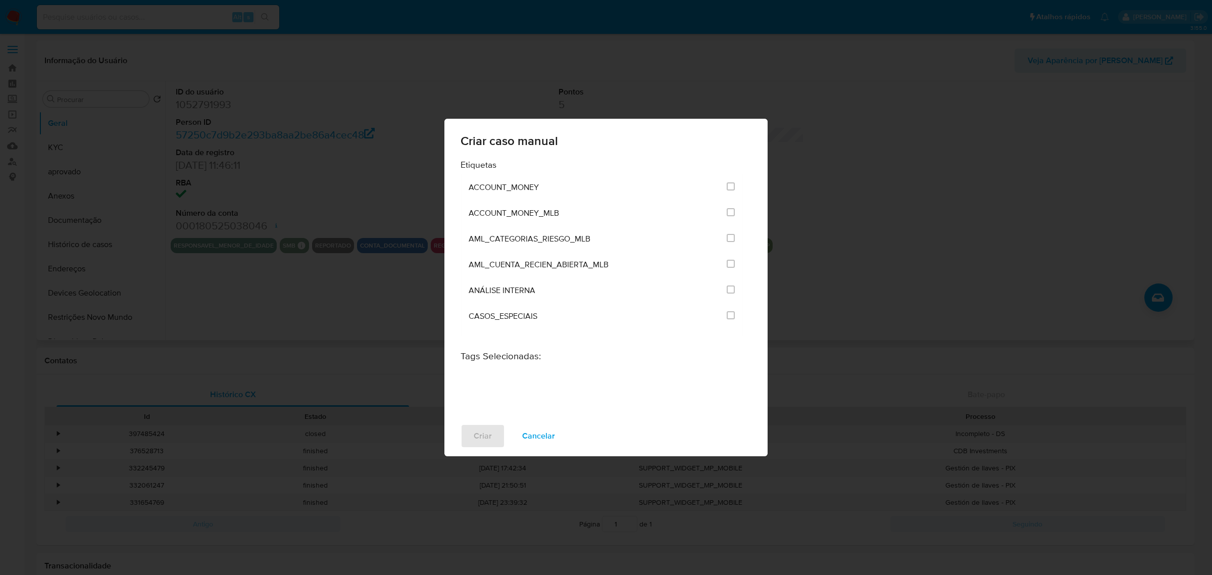
click at [324, 311] on div "Criar caso manual Etiquetas ACCOUNT_MONEY ACCOUNT_MONEY_MLB AML_CATEGORIAS_RIES…" at bounding box center [606, 287] width 1212 height 575
click at [534, 432] on span "Cancelar" at bounding box center [538, 436] width 33 height 22
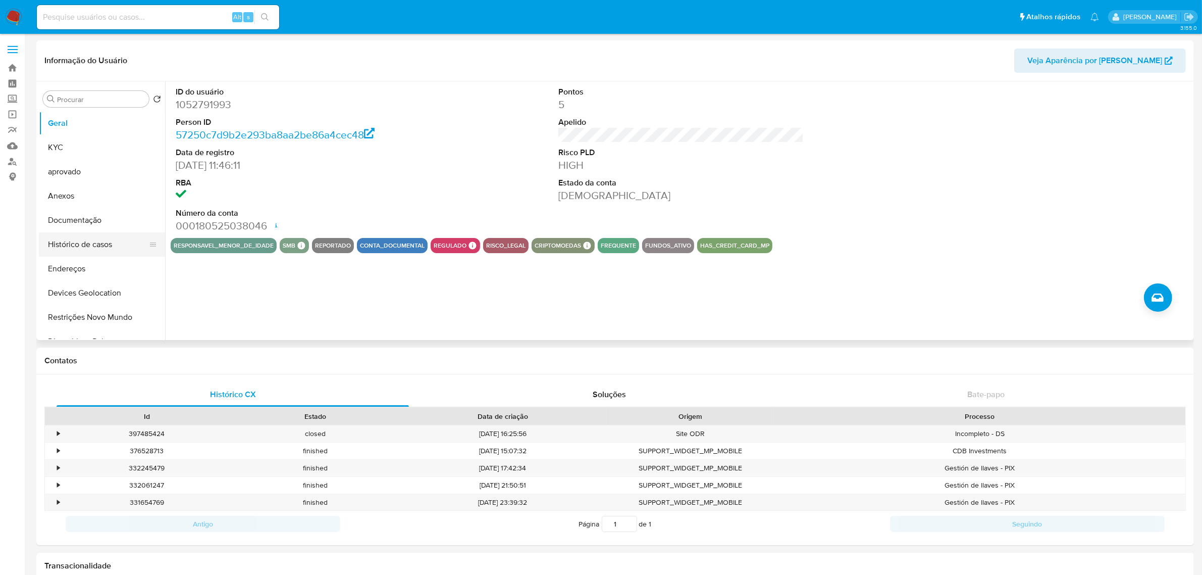
click at [94, 248] on button "Histórico de casos" at bounding box center [98, 244] width 118 height 24
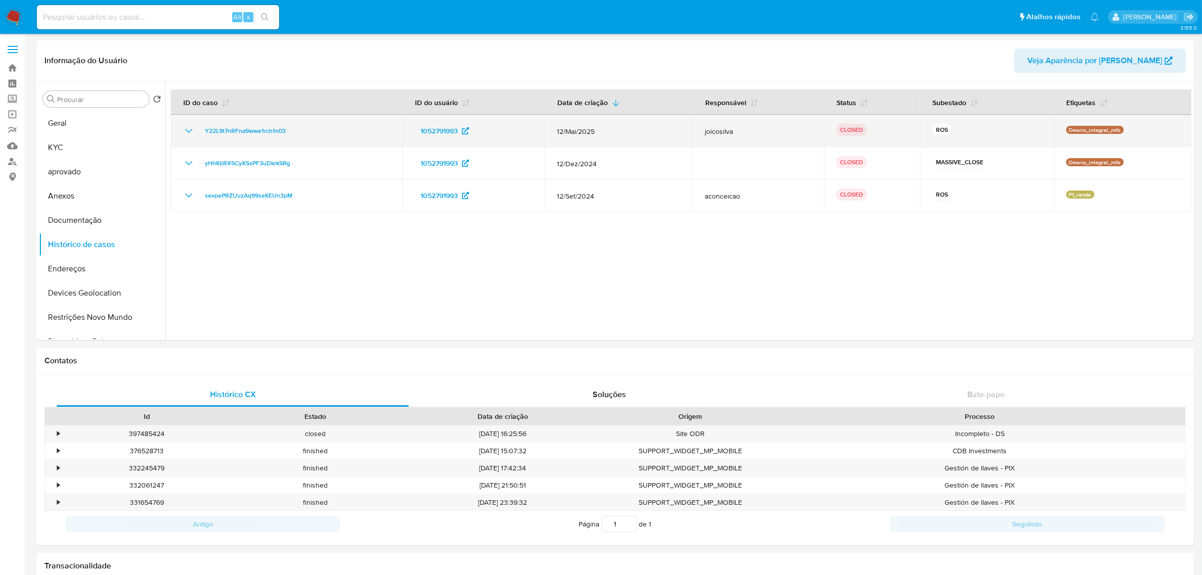
click at [189, 128] on icon "Mostrar/Ocultar" at bounding box center [189, 131] width 12 height 12
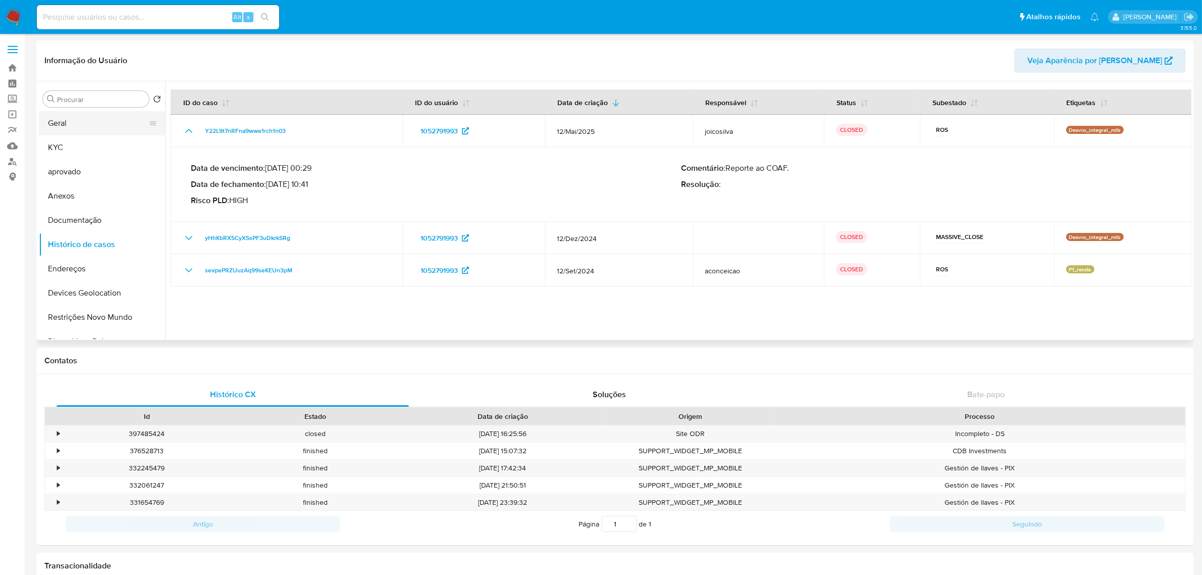
click at [65, 120] on button "Geral" at bounding box center [98, 123] width 118 height 24
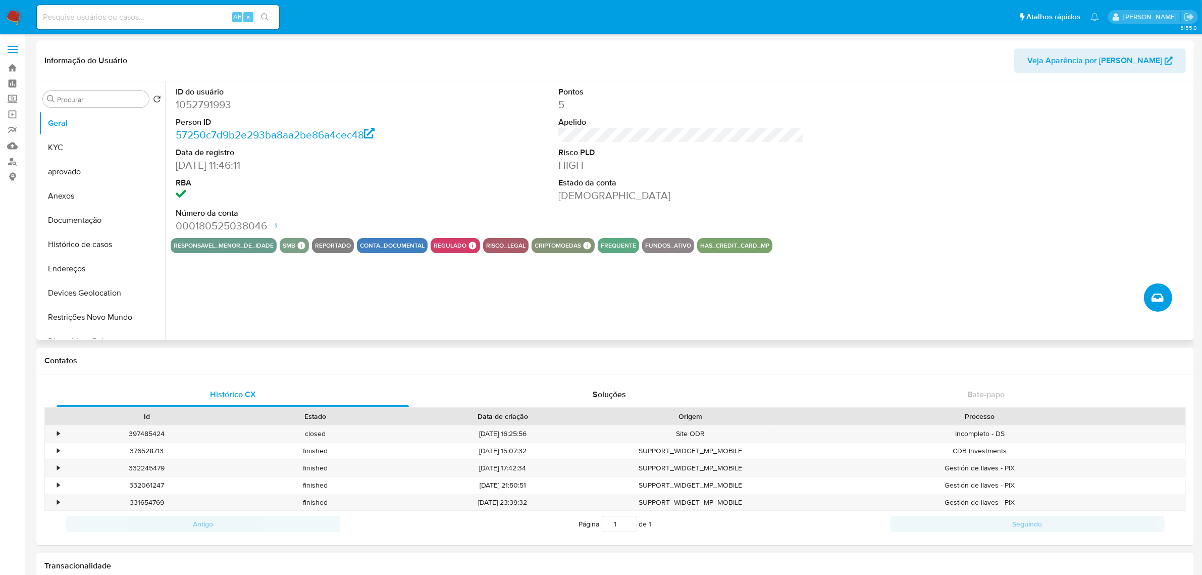
click at [1152, 296] on icon "Criar caso manual" at bounding box center [1158, 297] width 12 height 12
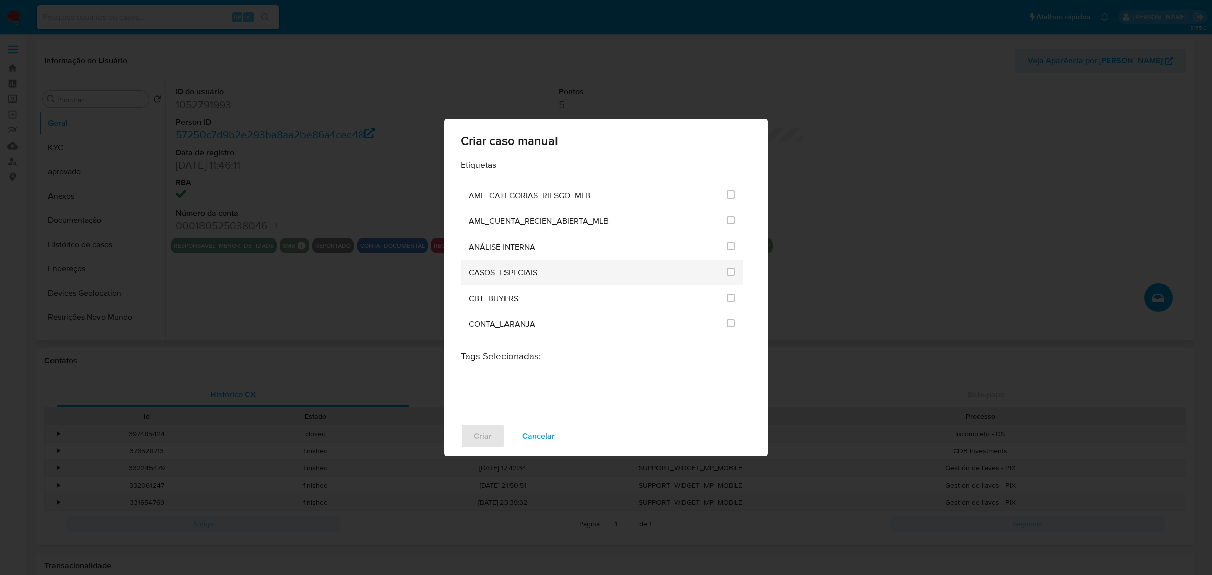
scroll to position [63, 0]
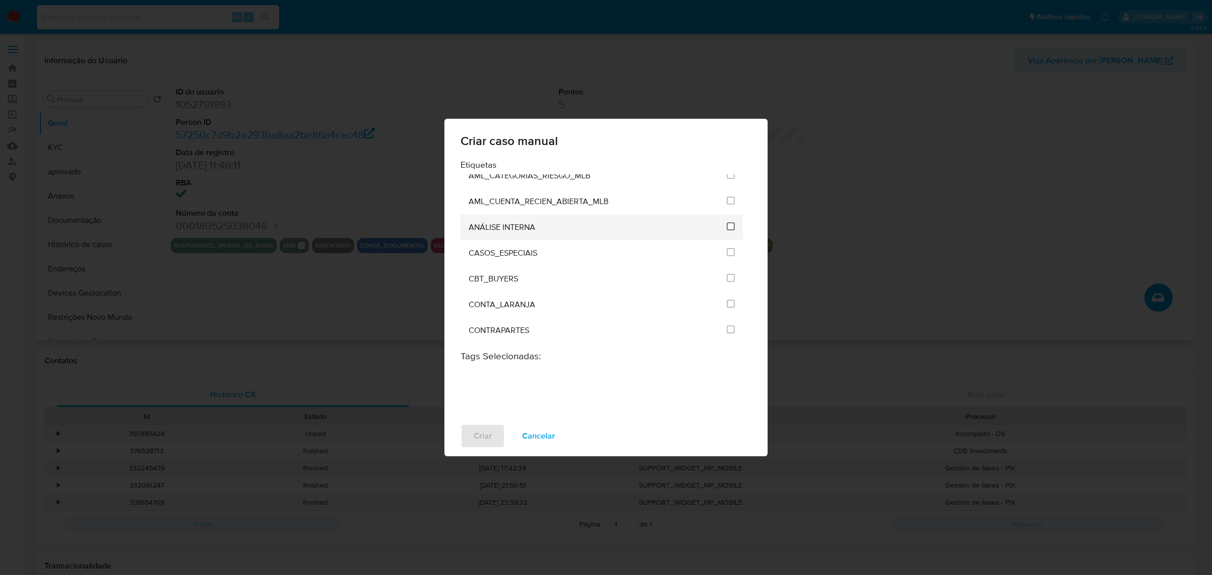
click at [728, 225] on input "1886" at bounding box center [731, 226] width 8 height 8
checkbox input "true"
click at [481, 428] on span "Criar" at bounding box center [483, 436] width 18 height 22
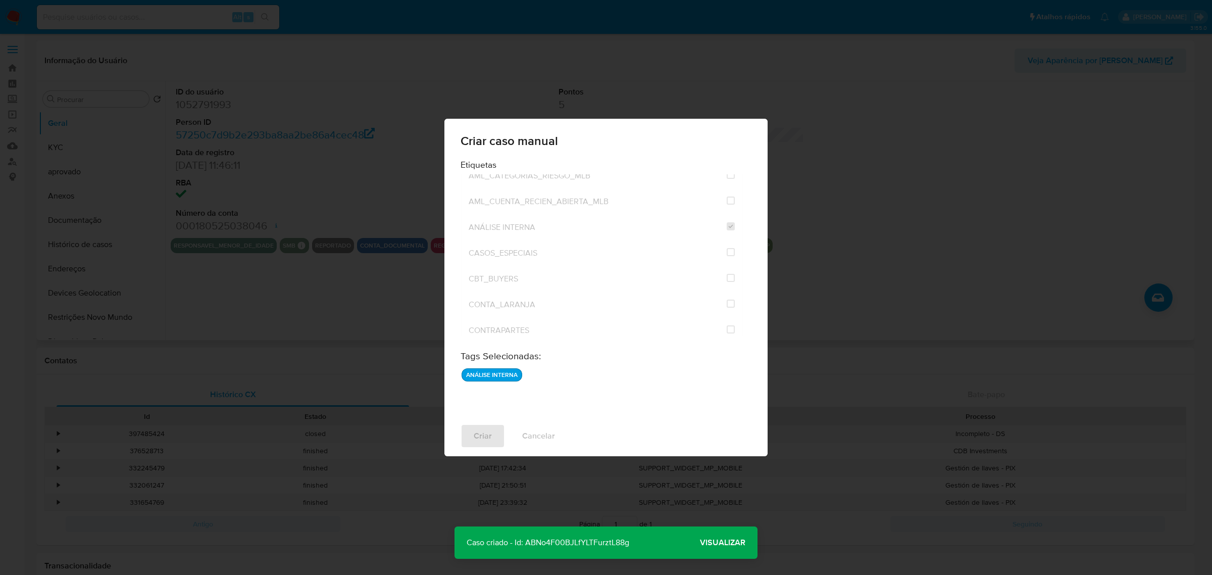
click at [726, 542] on span "Visualizar" at bounding box center [722, 542] width 45 height 0
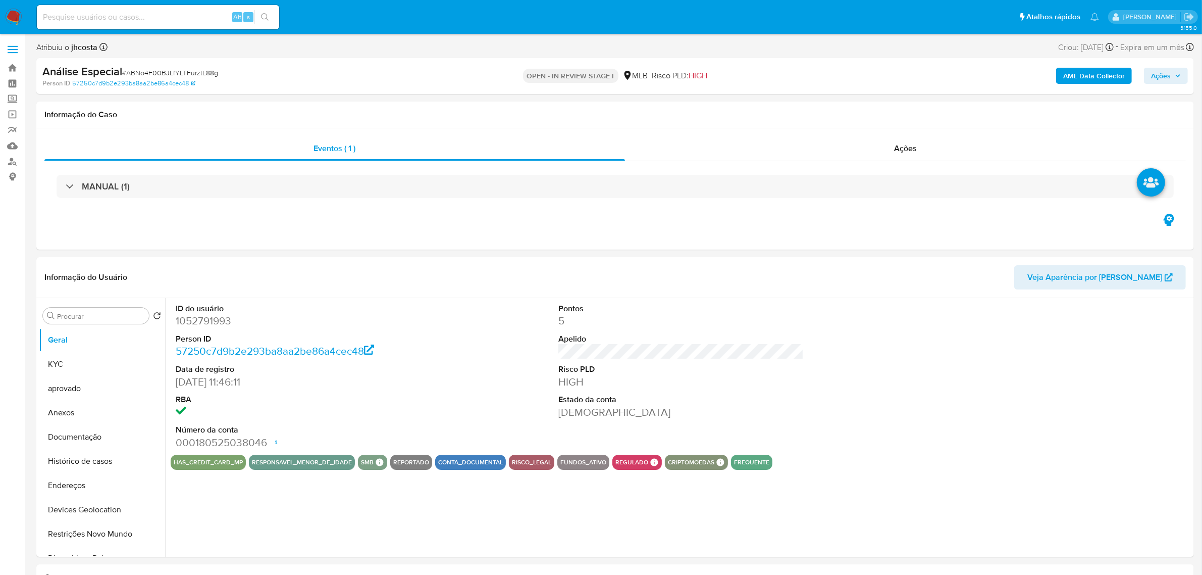
select select "10"
drag, startPoint x: 0, startPoint y: 0, endPoint x: 494, endPoint y: 284, distance: 569.9
click at [494, 284] on header "Informação do Usuário Veja Aparência por Pessoa" at bounding box center [615, 277] width 1142 height 24
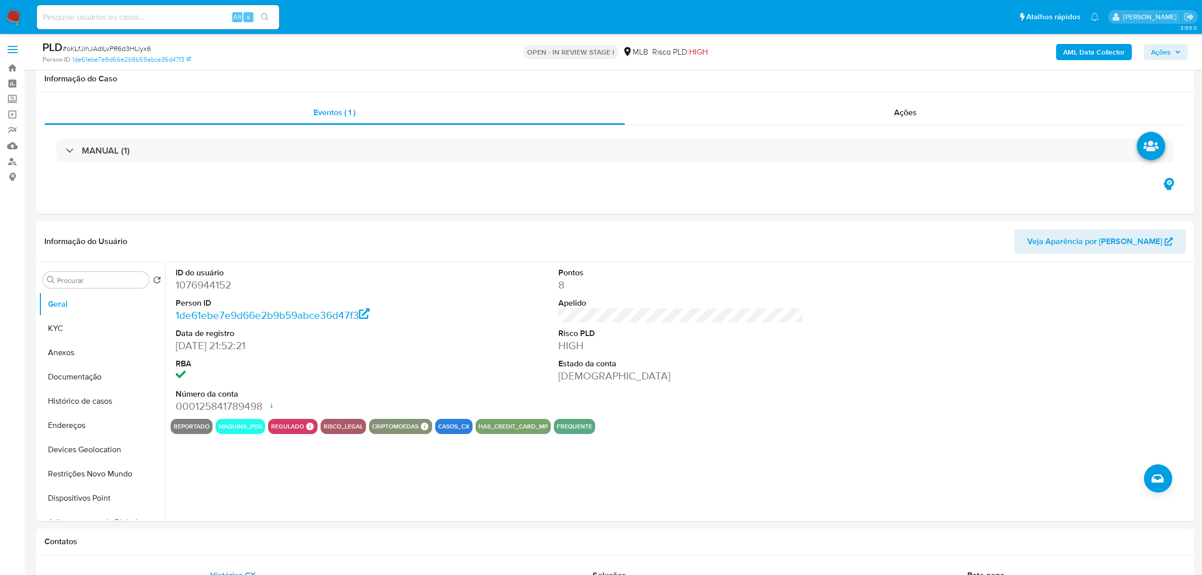
scroll to position [1073, 0]
